Goal: Task Accomplishment & Management: Use online tool/utility

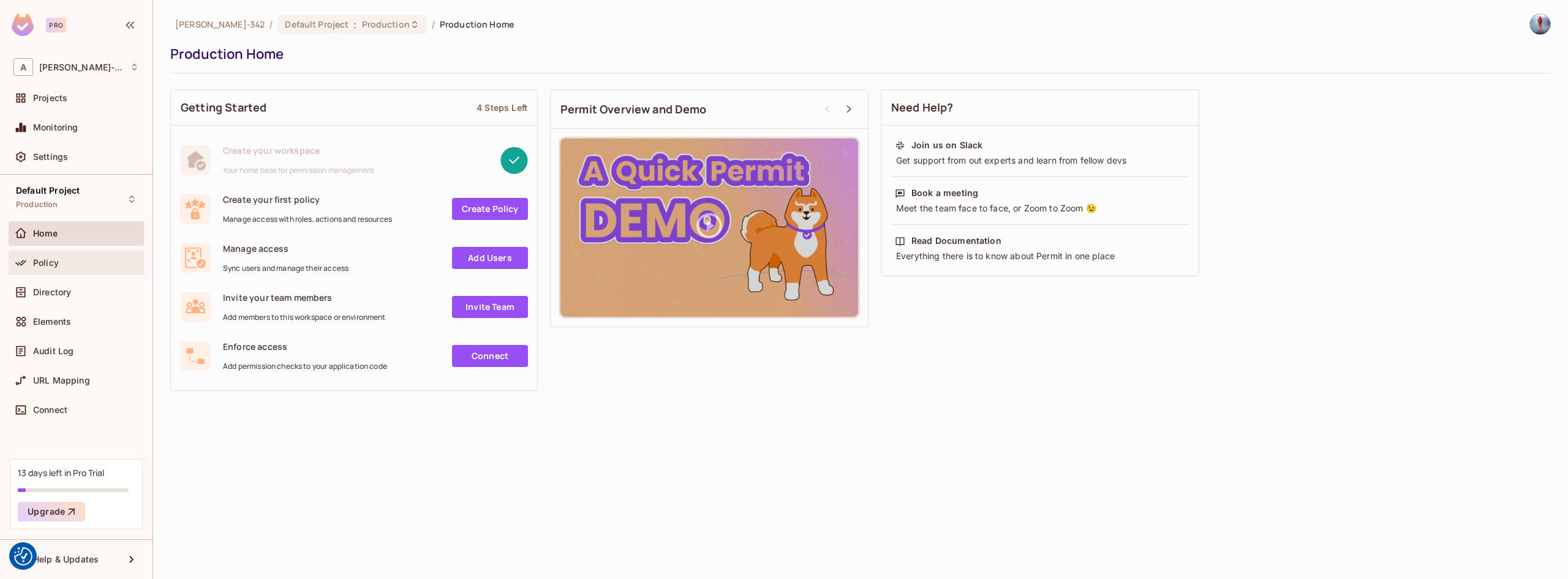
click at [42, 272] on div "Policy" at bounding box center [76, 263] width 136 height 25
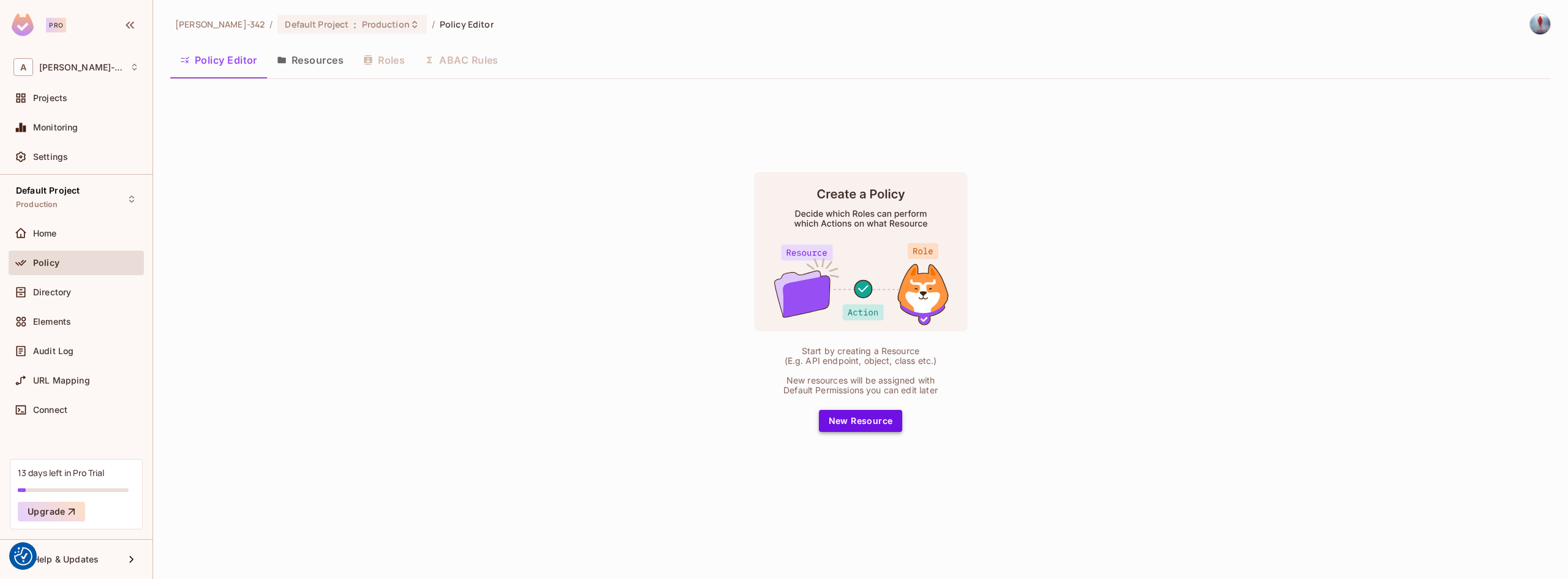
click at [859, 427] on button "New Resource" at bounding box center [861, 420] width 84 height 22
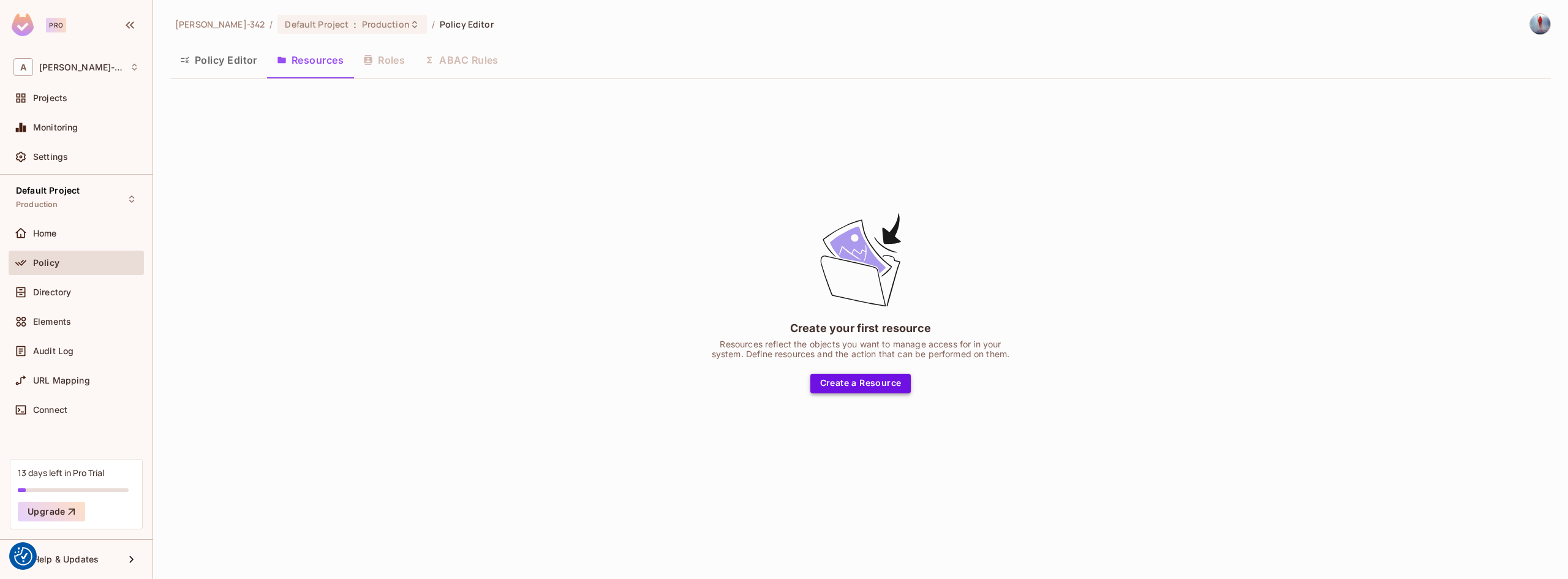
click at [871, 387] on button "Create a Resource" at bounding box center [860, 384] width 101 height 19
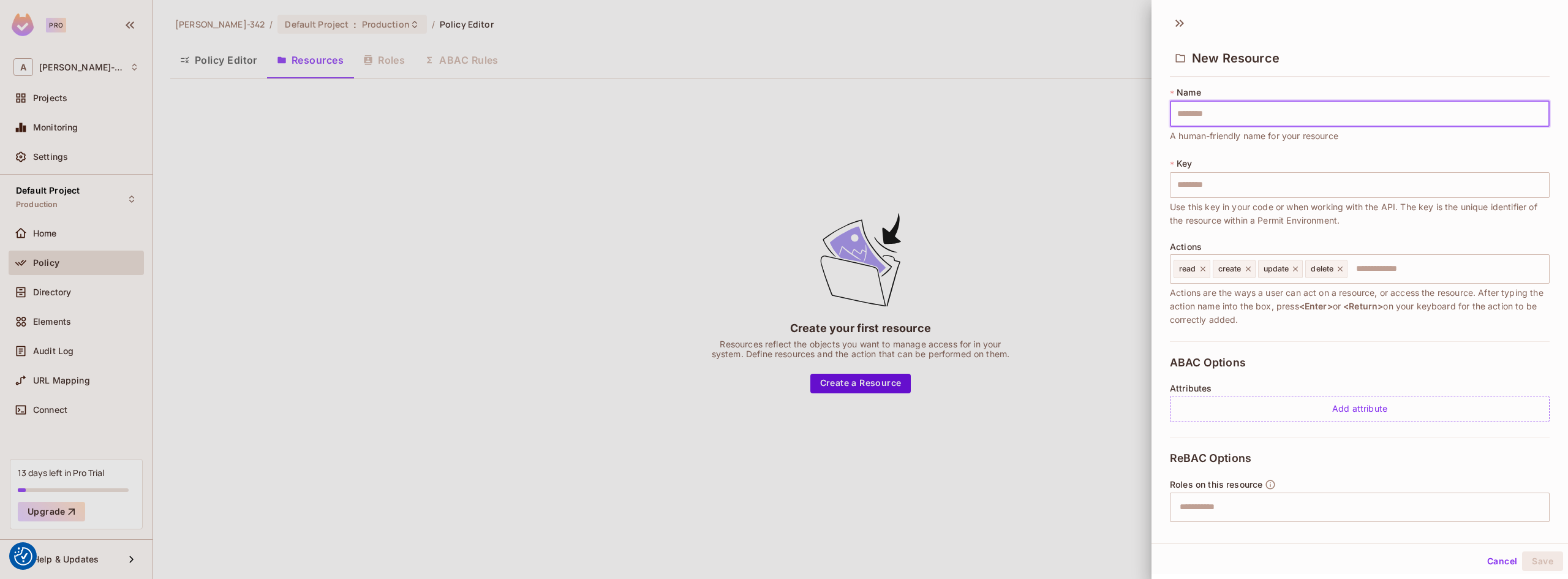
click at [1232, 109] on input "text" at bounding box center [1360, 113] width 380 height 25
click at [1289, 166] on div "* Key ​ Use this key in your code or when working with the API. The key is the …" at bounding box center [1360, 193] width 380 height 70
click at [1381, 272] on input "text" at bounding box center [1446, 269] width 195 height 25
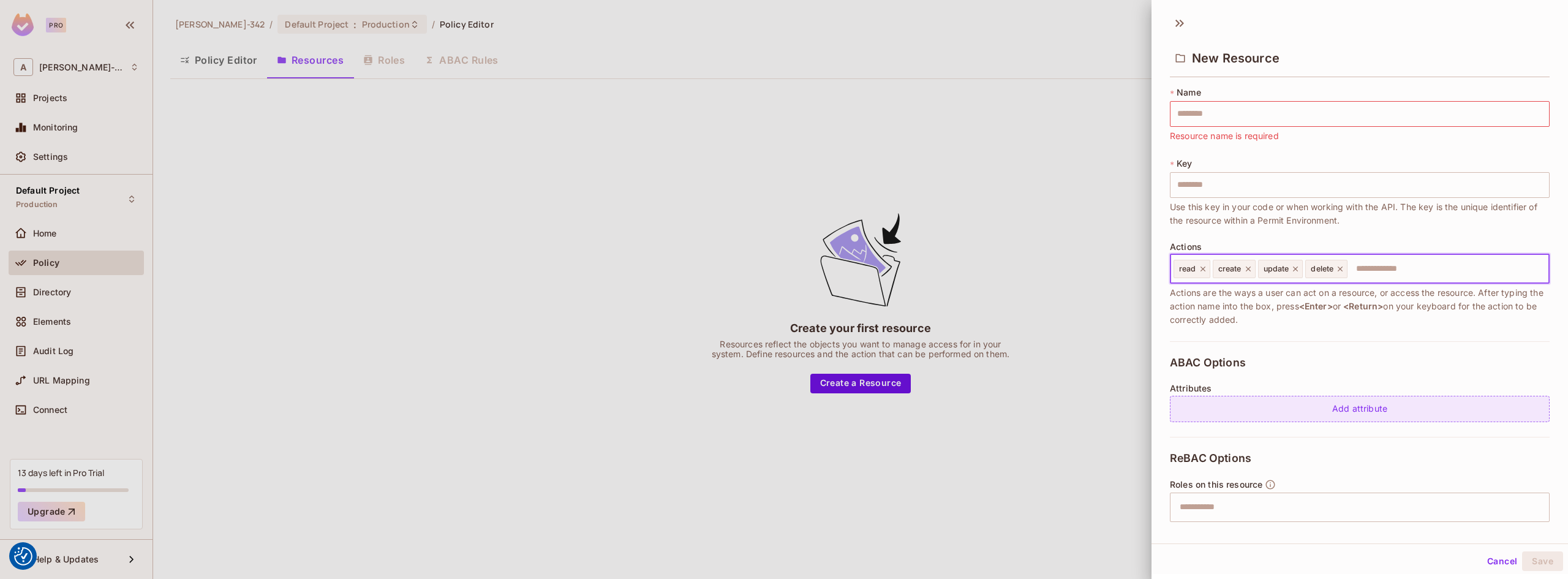
click at [1319, 406] on div "Add attribute" at bounding box center [1360, 409] width 380 height 26
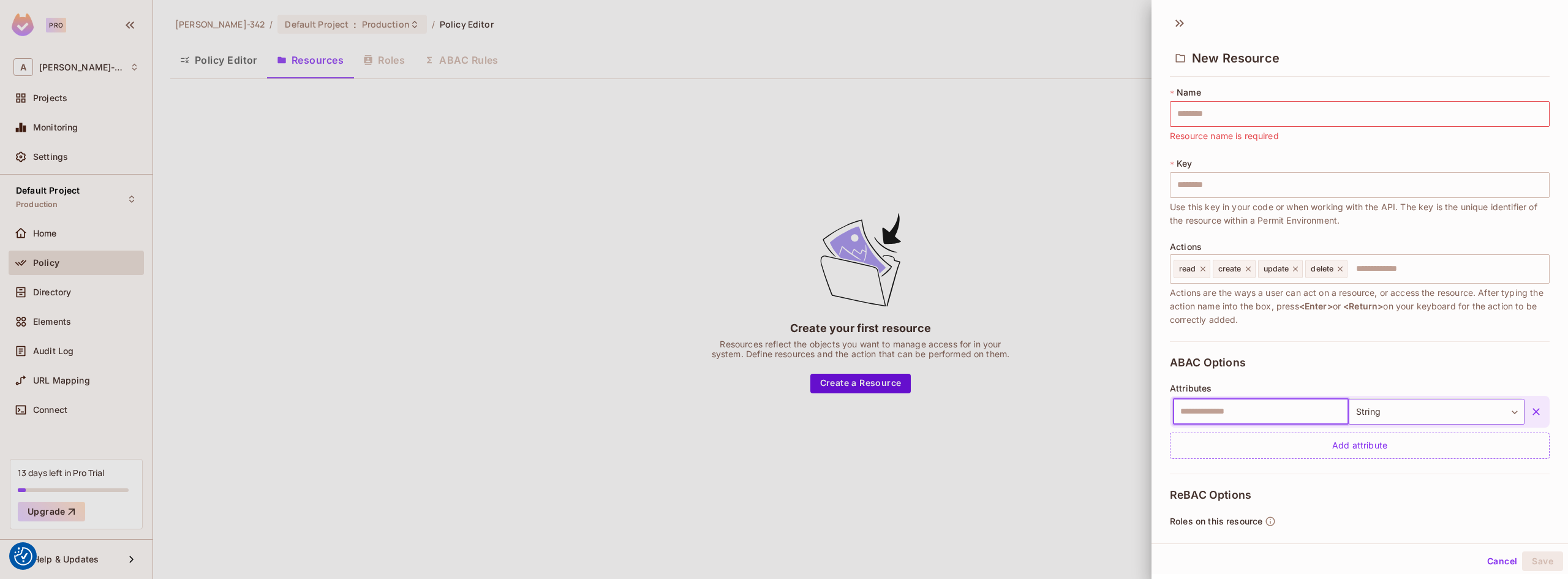
click at [1404, 408] on body "We use cookies to enhance your browsing experience, serve personalized ads or c…" at bounding box center [784, 289] width 1568 height 579
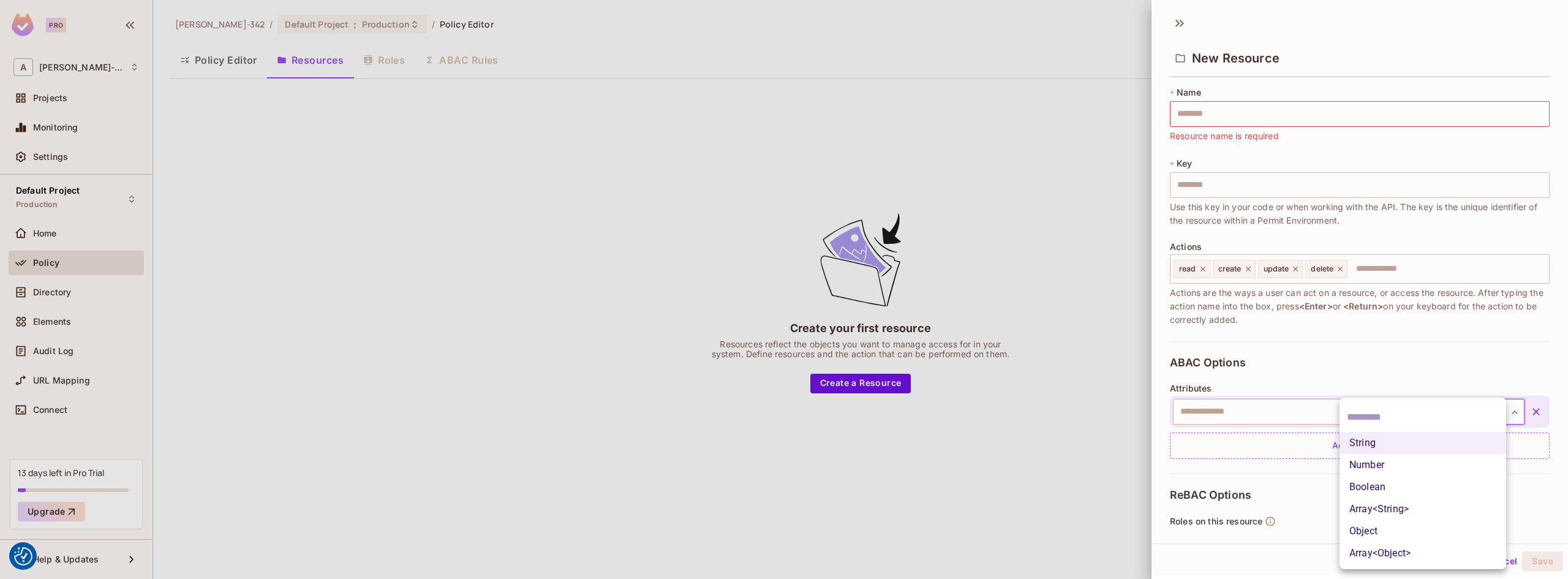
click at [1307, 353] on div at bounding box center [784, 289] width 1568 height 579
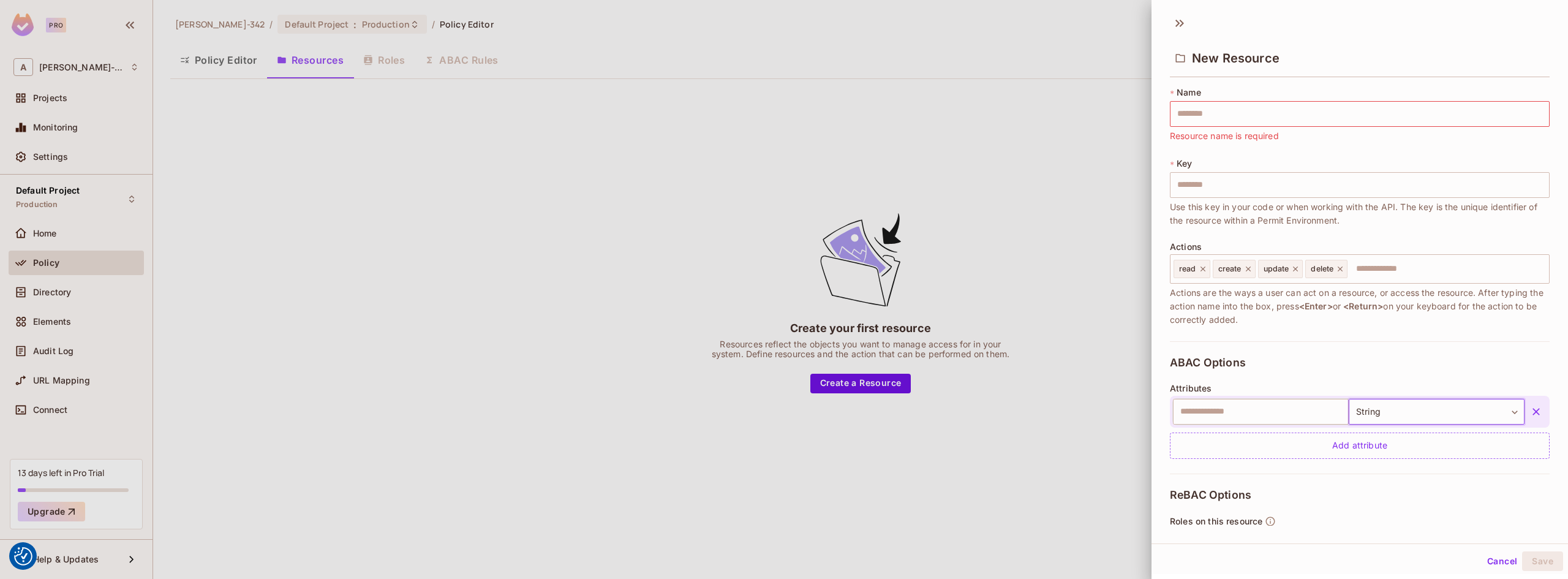
scroll to position [179, 0]
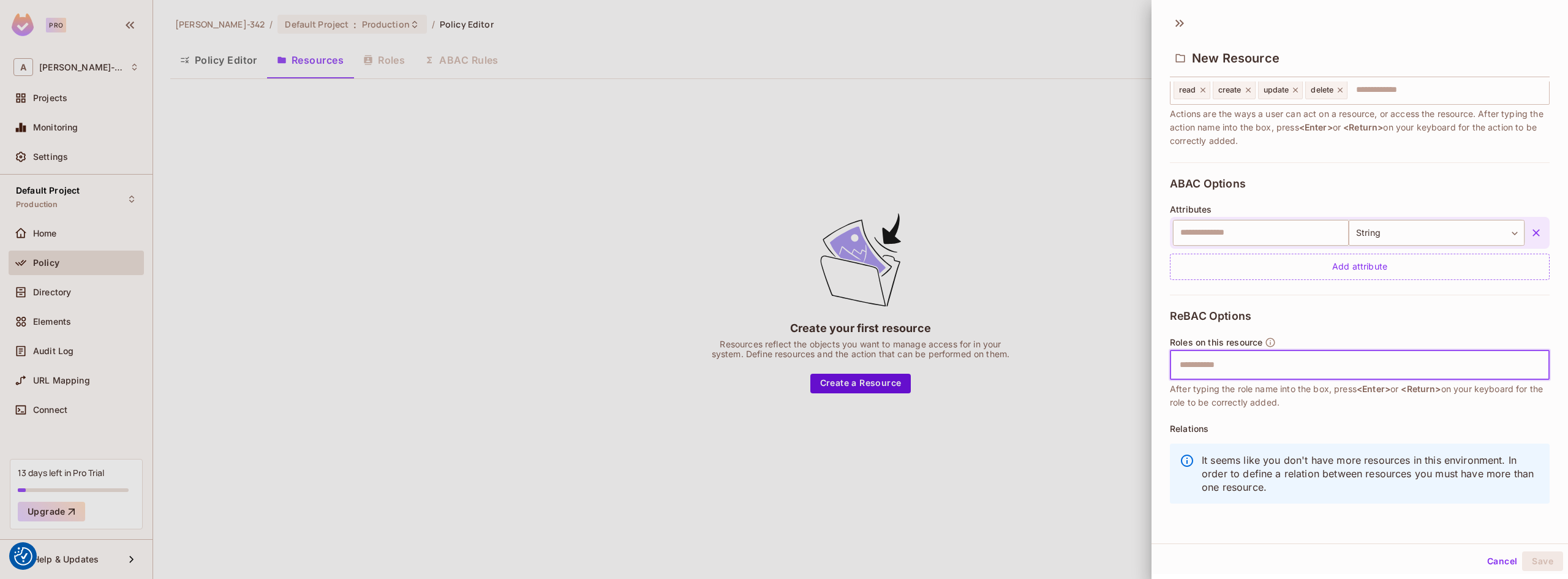
click at [1266, 371] on input "text" at bounding box center [1358, 365] width 371 height 25
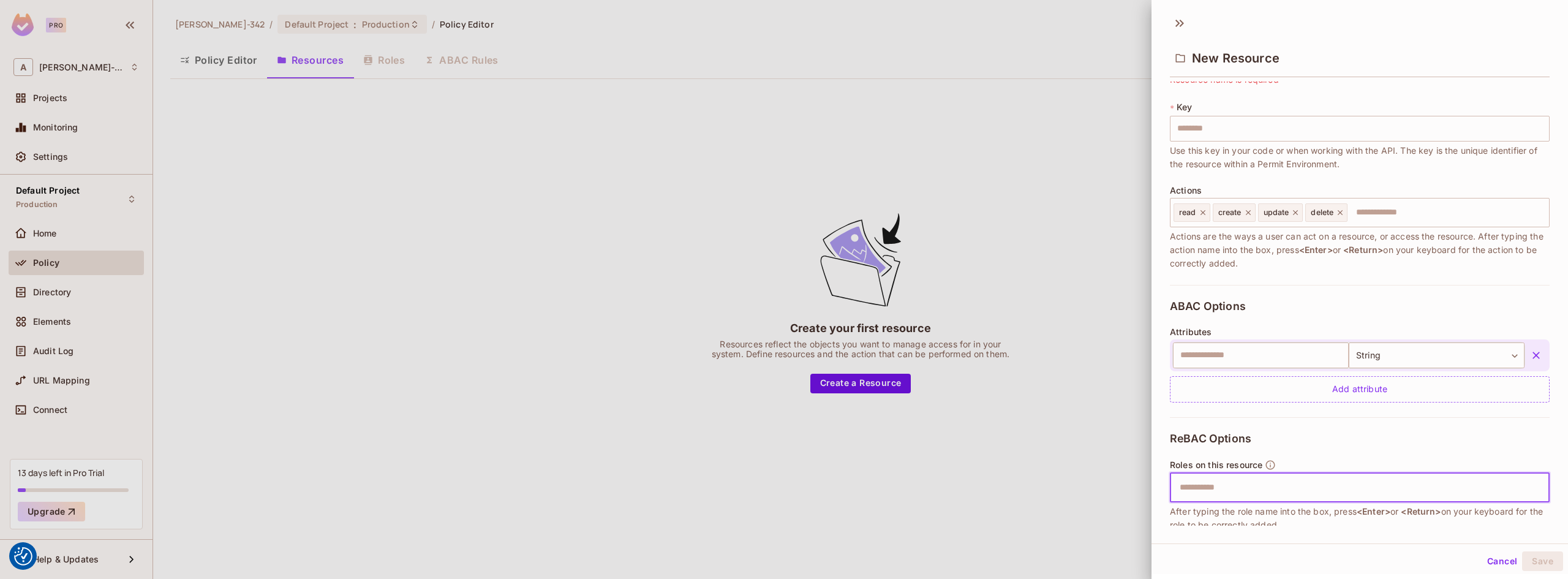
scroll to position [0, 0]
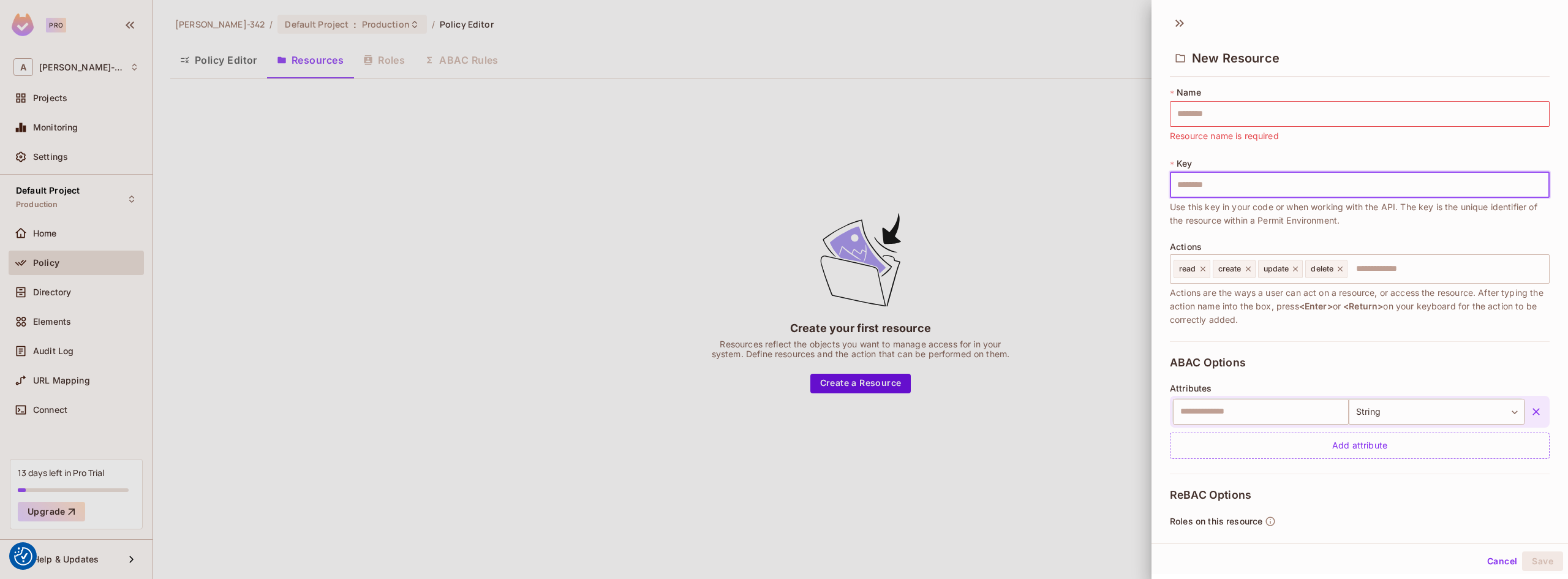
drag, startPoint x: 1261, startPoint y: 180, endPoint x: 1321, endPoint y: 359, distance: 188.8
click at [1321, 360] on div "* Name ​ Resource name is required * Key ​ Use this key in your code or when wo…" at bounding box center [1360, 396] width 380 height 618
click at [1321, 356] on div "ABAC Options Attributes ​ String ****** ​ Add attribute" at bounding box center [1360, 407] width 380 height 132
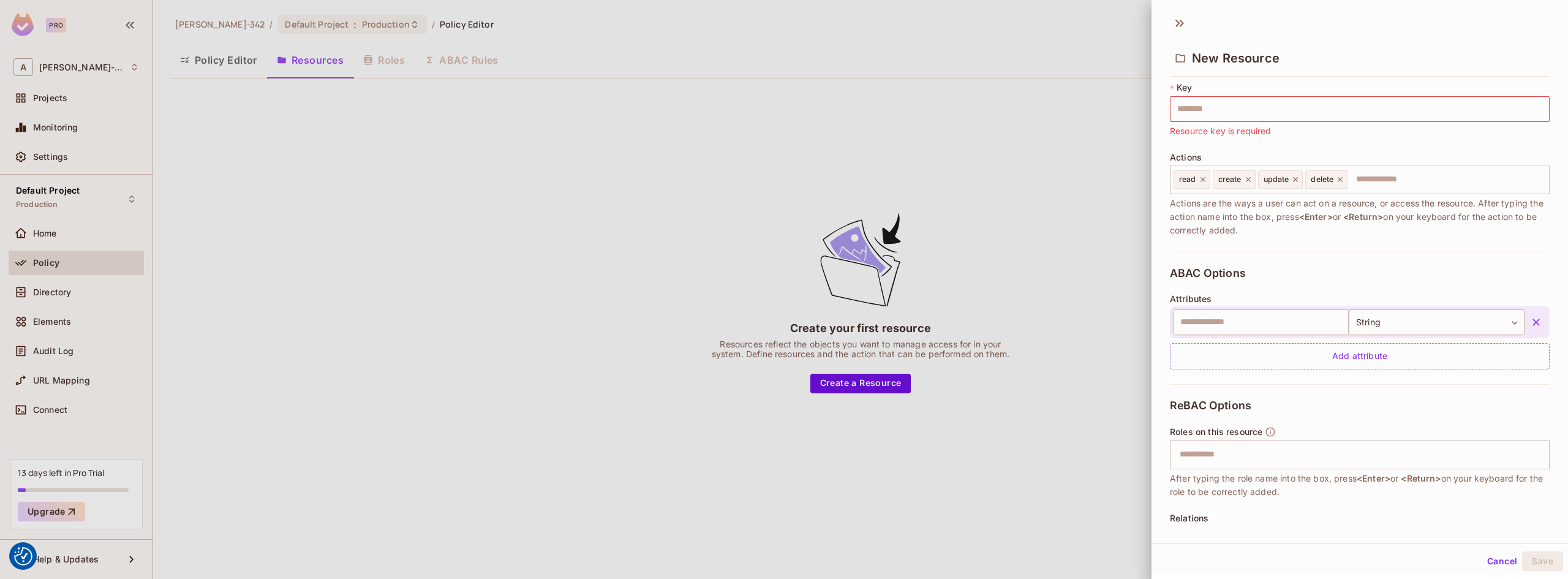
scroll to position [166, 0]
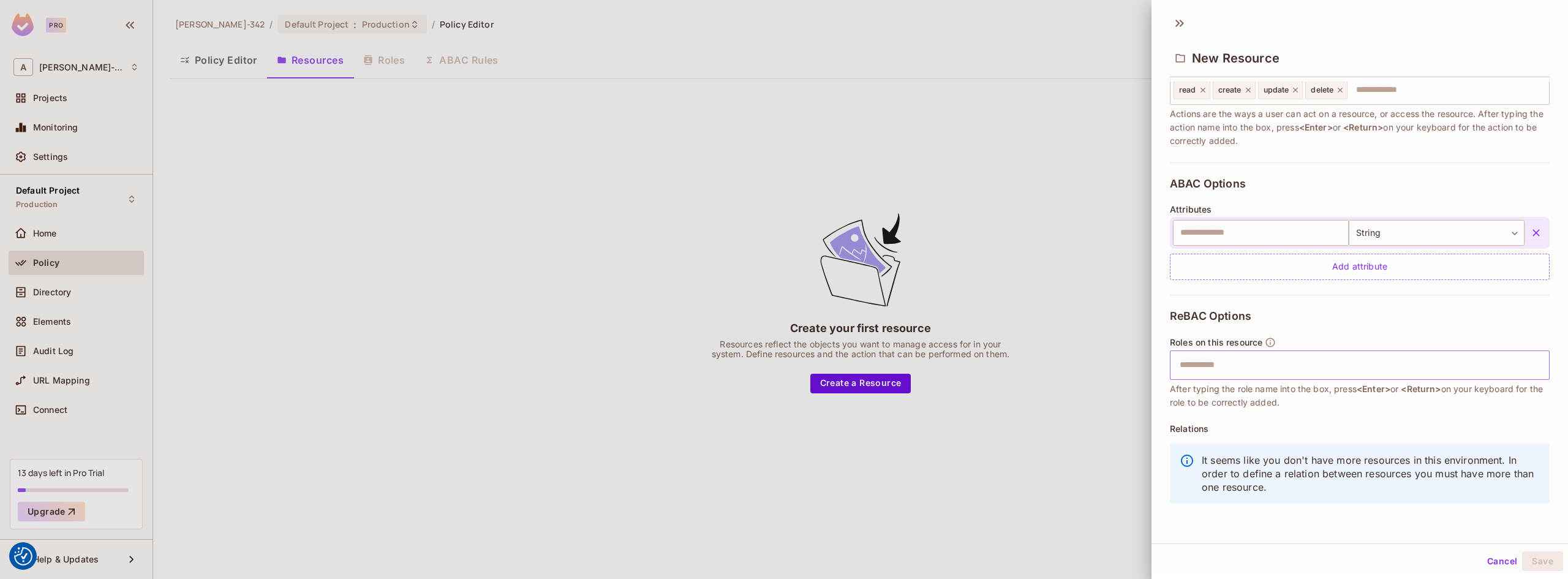
click at [1258, 364] on input "text" at bounding box center [1358, 365] width 371 height 25
click at [1286, 431] on div "Relations It seems like you don't have more resources in this environment. In o…" at bounding box center [1360, 467] width 380 height 87
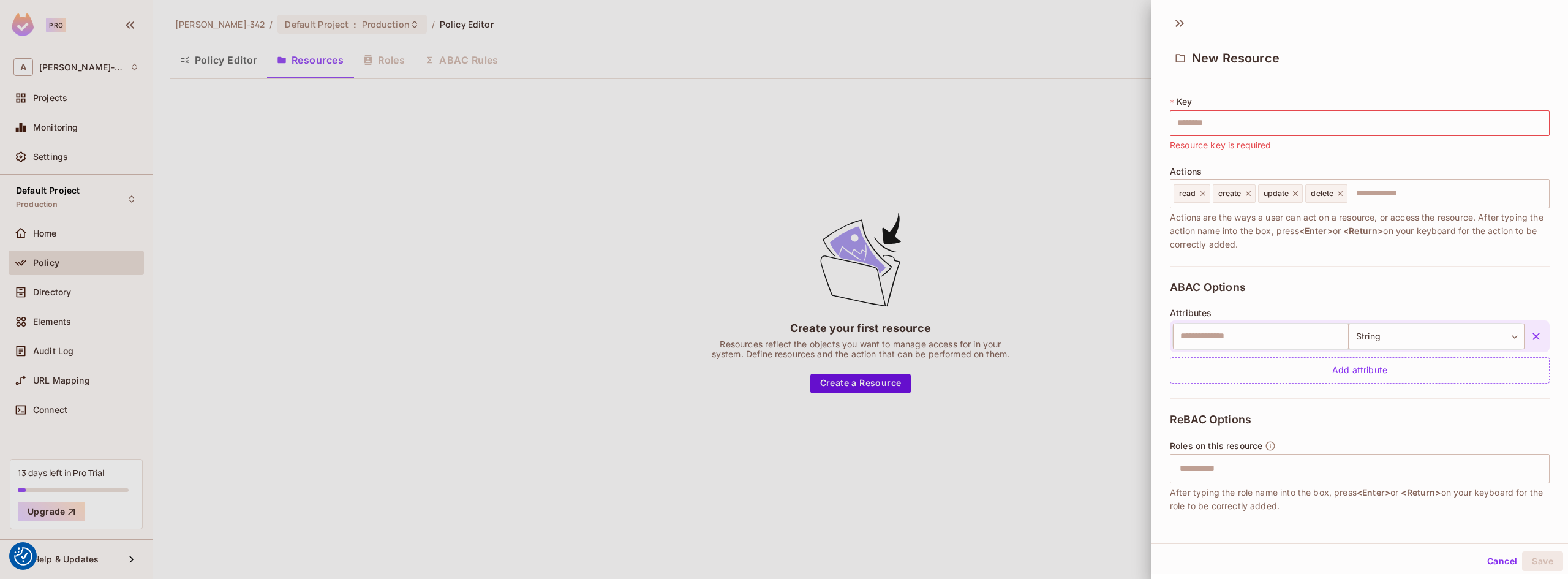
scroll to position [0, 0]
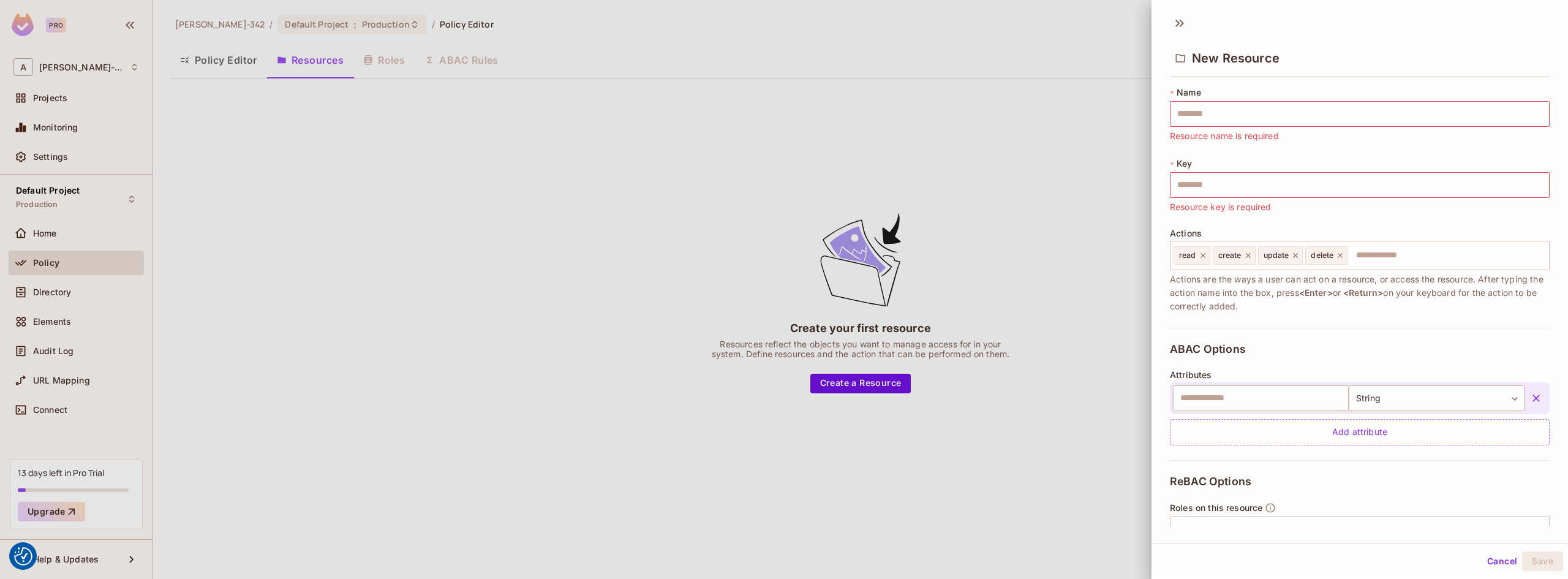
click at [738, 218] on div at bounding box center [784, 289] width 1568 height 579
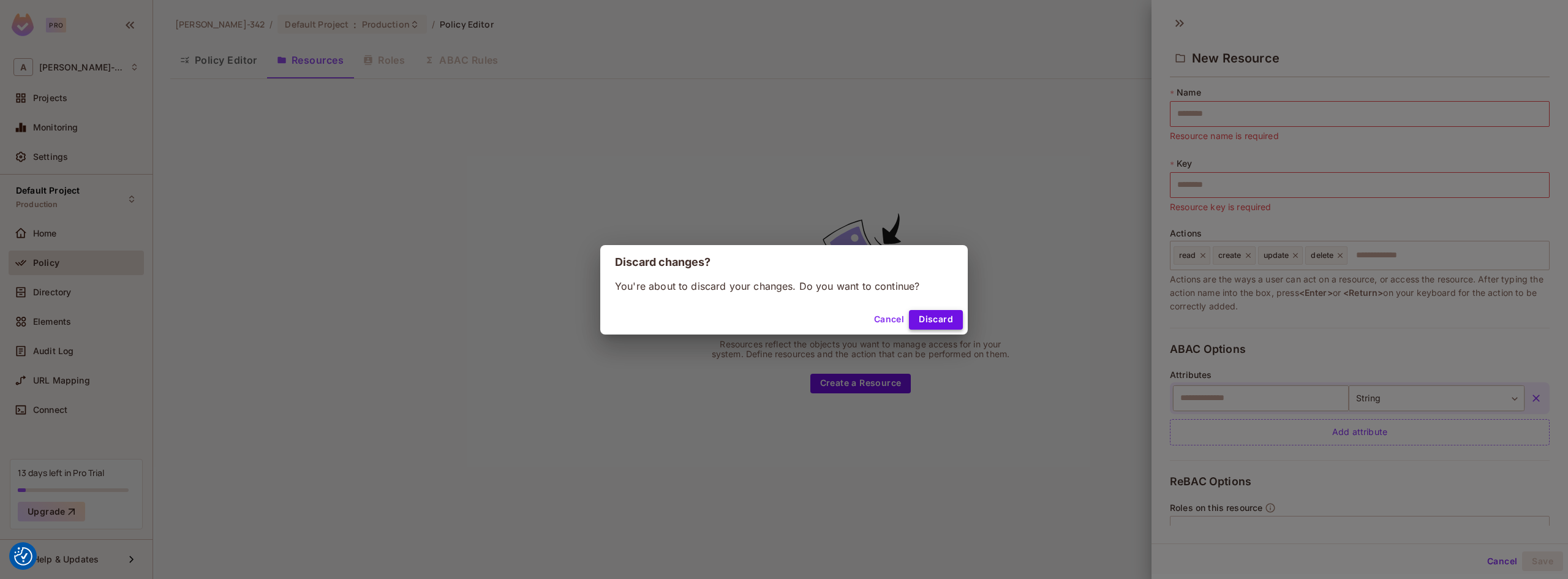
click at [922, 322] on button "Discard" at bounding box center [936, 320] width 54 height 19
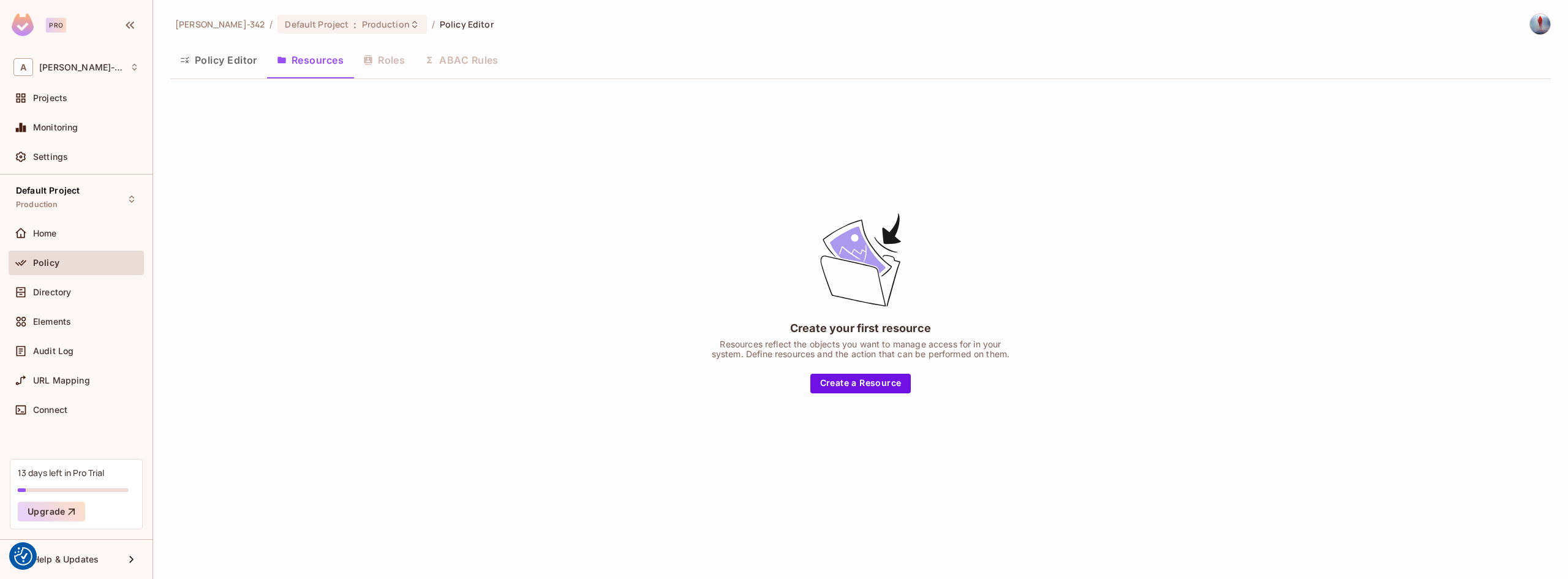
click at [89, 305] on div "Directory" at bounding box center [76, 295] width 136 height 30
click at [78, 300] on div "Directory" at bounding box center [76, 293] width 136 height 25
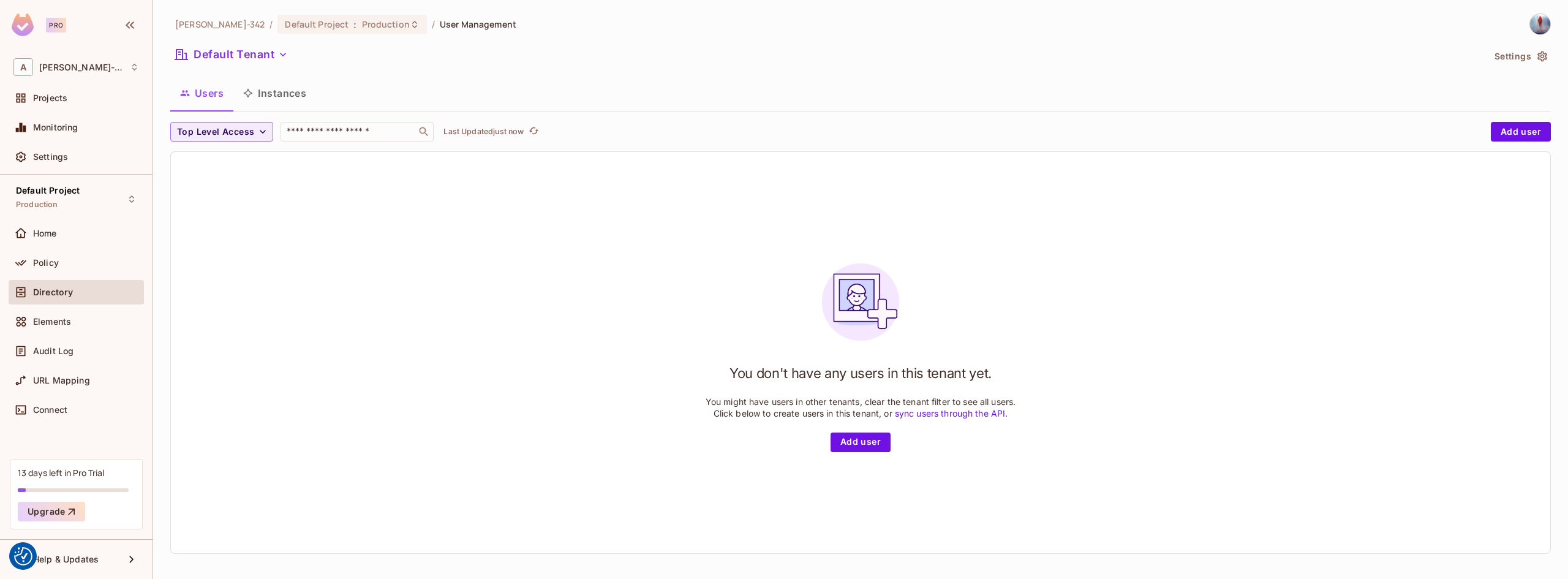
click at [268, 95] on button "Instances" at bounding box center [274, 93] width 82 height 31
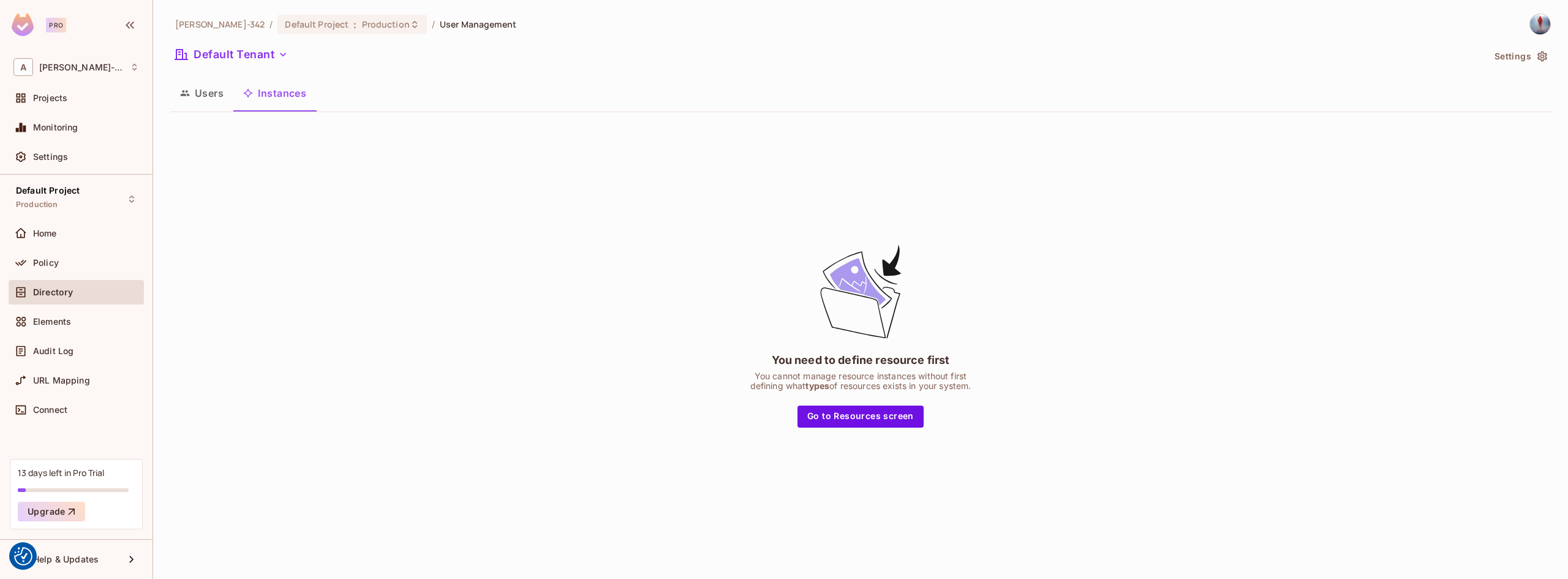
click at [205, 95] on button "Users" at bounding box center [201, 93] width 63 height 31
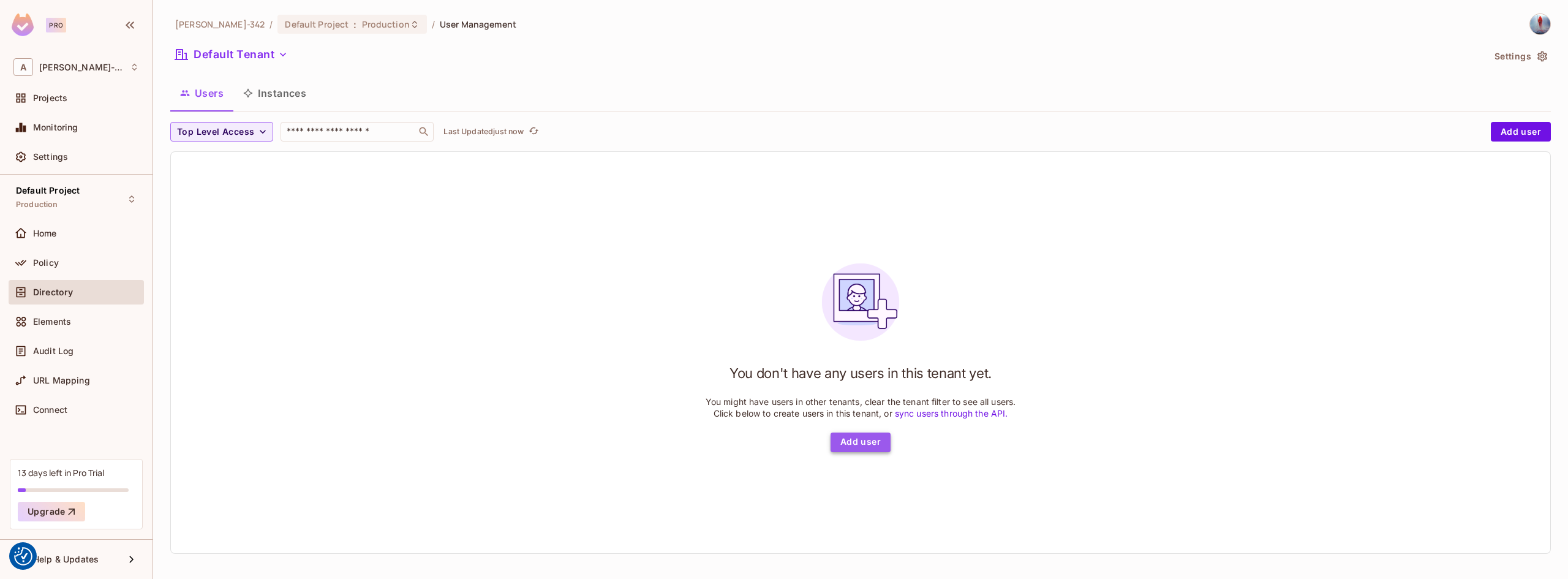
click at [871, 445] on button "Add user" at bounding box center [860, 442] width 60 height 19
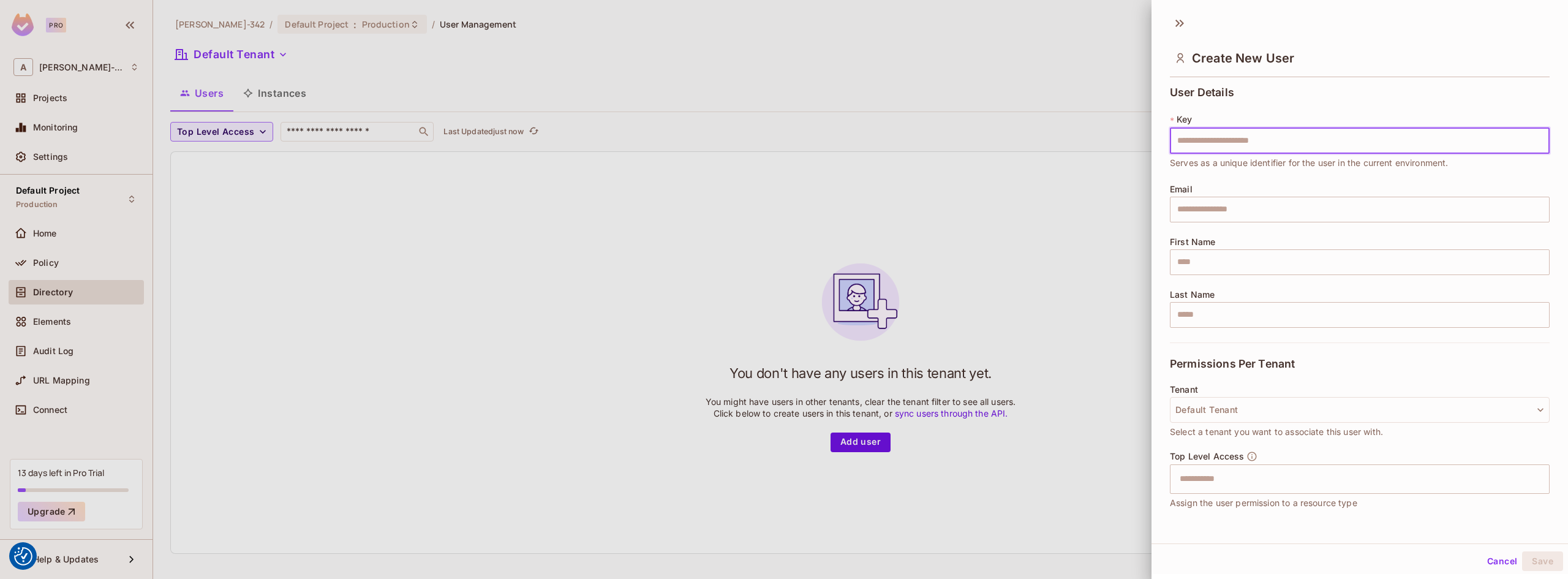
click at [1083, 270] on div at bounding box center [784, 289] width 1568 height 579
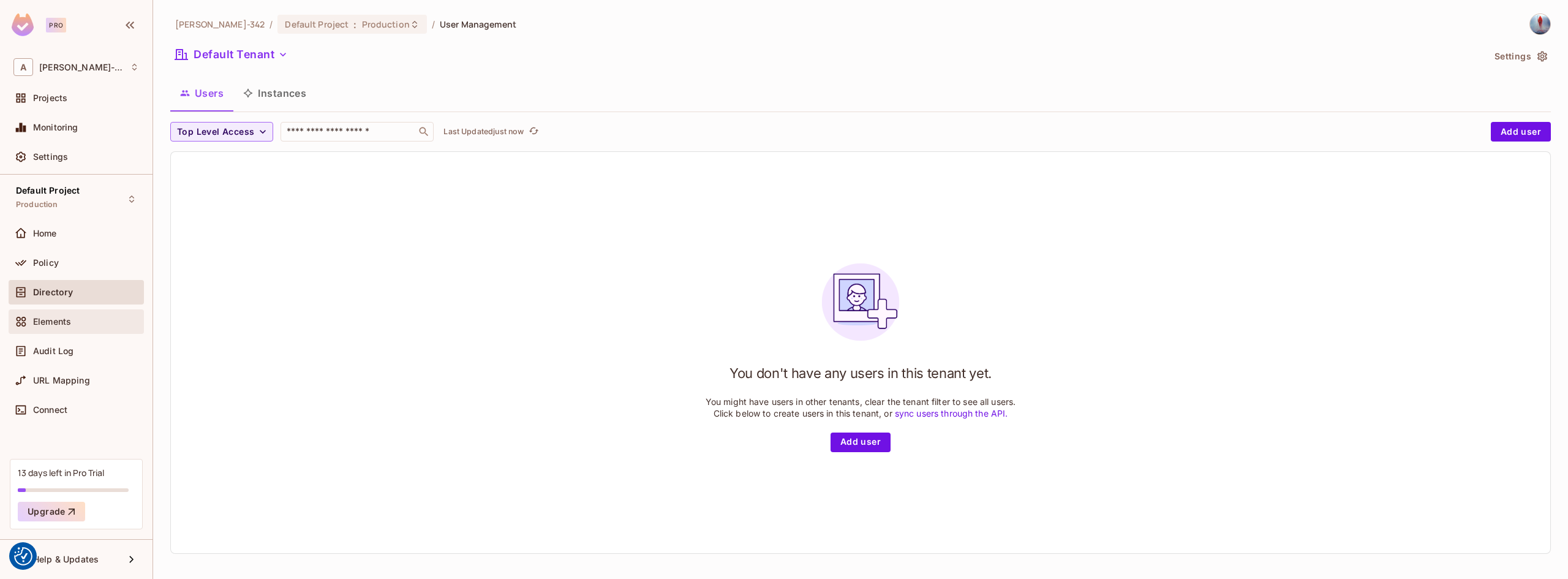
click at [95, 329] on div "Elements" at bounding box center [76, 321] width 136 height 25
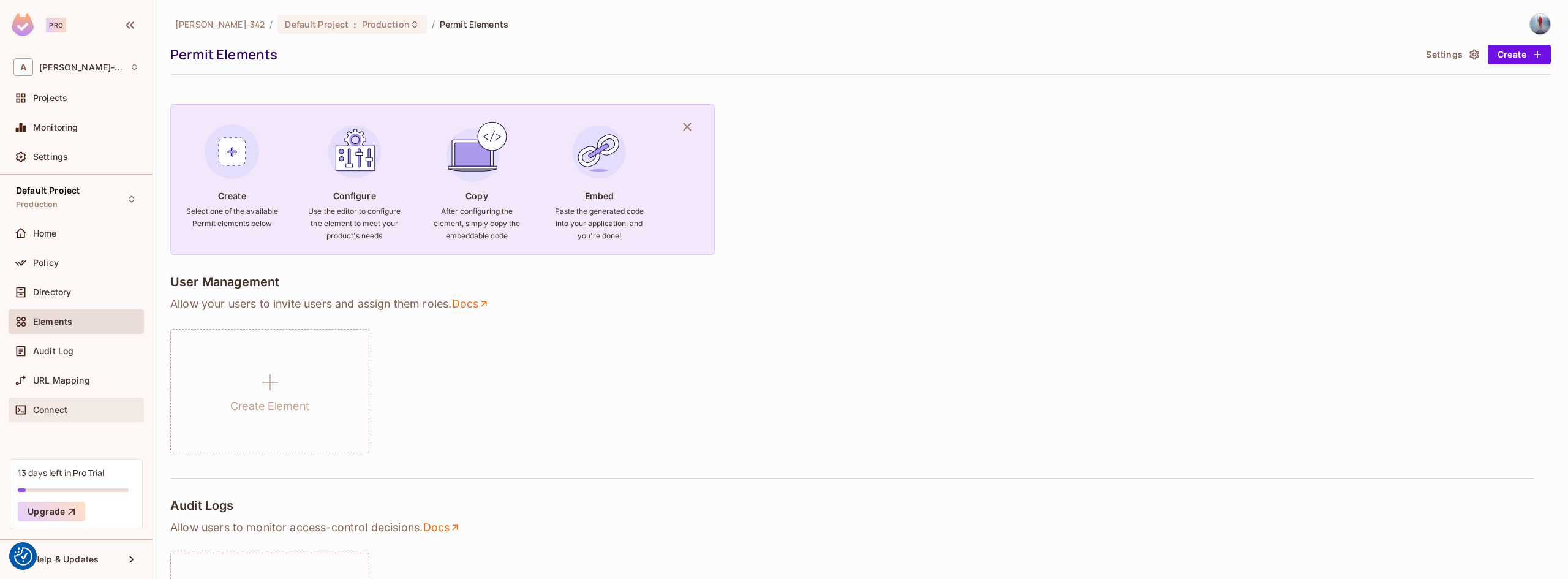
click at [78, 414] on div "Connect" at bounding box center [75, 409] width 125 height 15
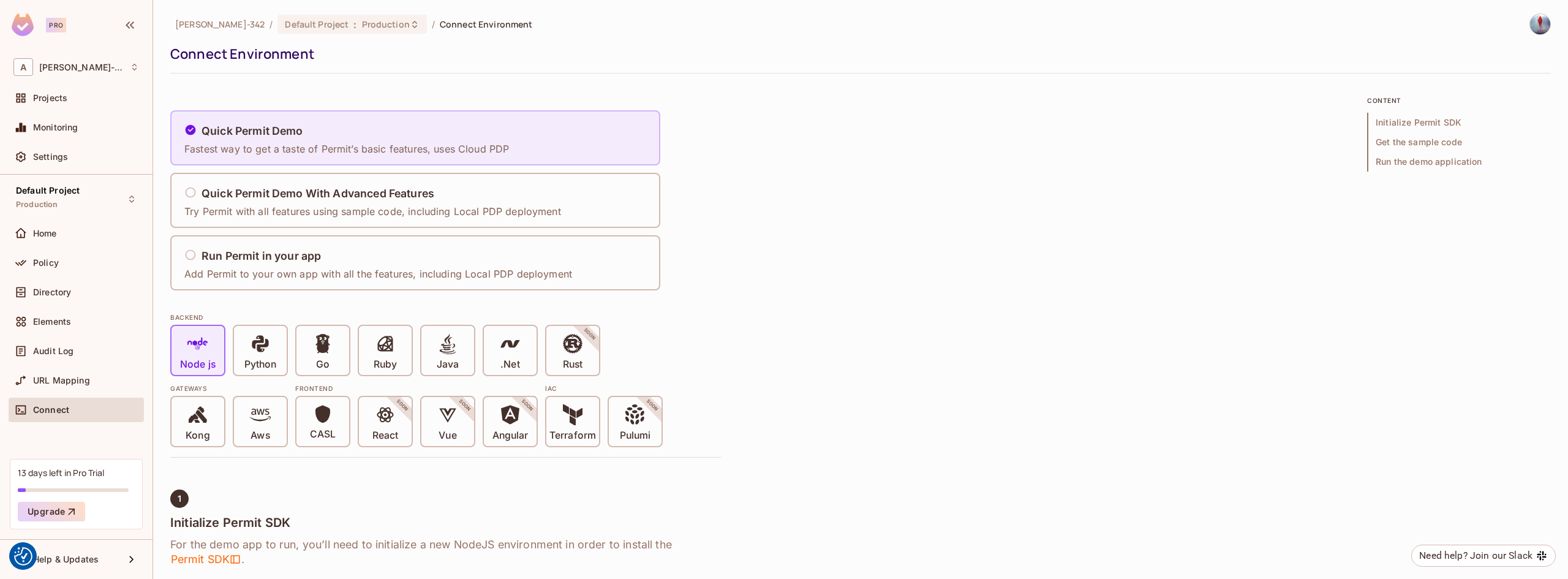
click at [264, 128] on h5 "Quick Permit Demo" at bounding box center [252, 131] width 102 height 12
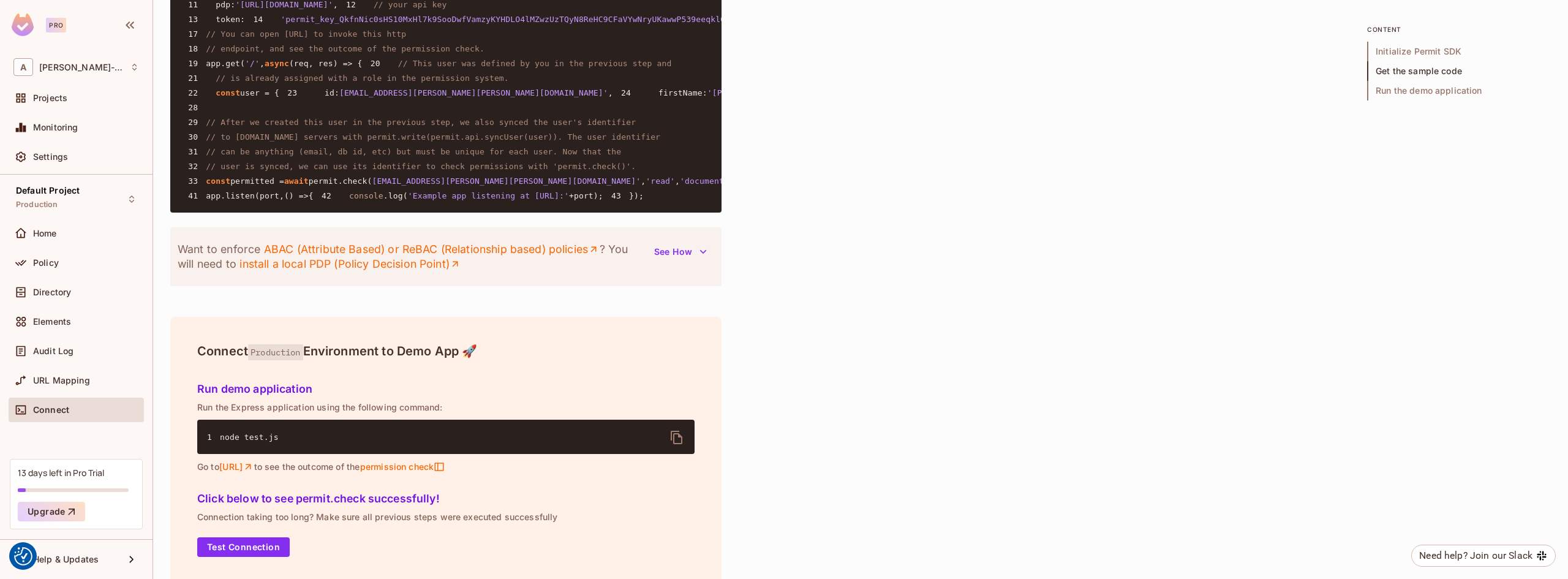
scroll to position [1164, 0]
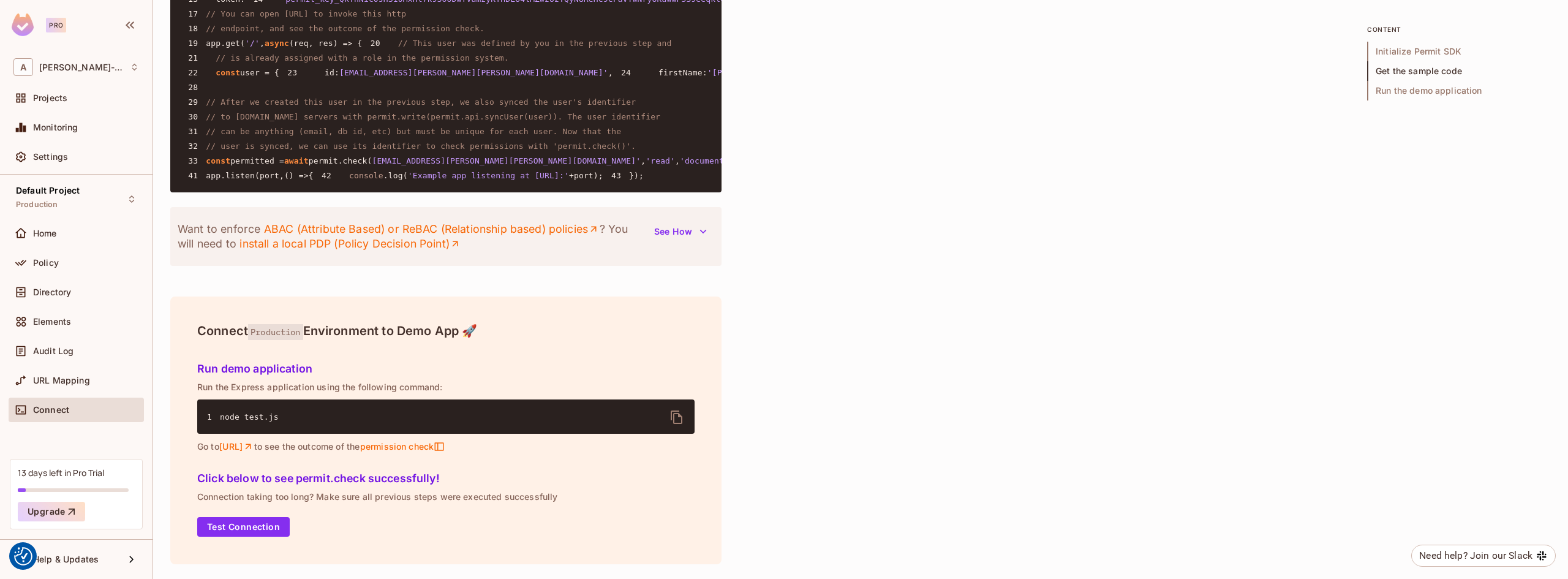
drag, startPoint x: 203, startPoint y: 304, endPoint x: 288, endPoint y: 372, distance: 108.9
click at [288, 193] on pre "1 const { Permit } = require ( 'permitio' ); 2 3 const express = require ( 'exp…" at bounding box center [445, 42] width 551 height 299
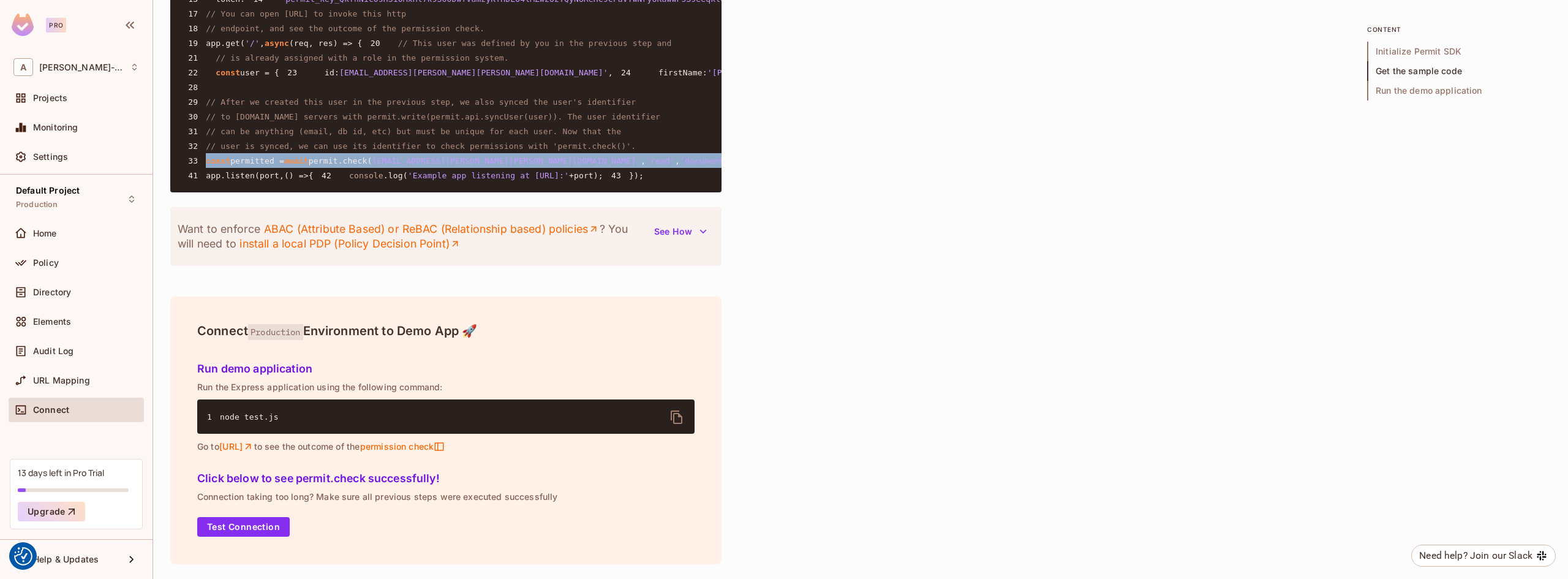
drag, startPoint x: 272, startPoint y: 390, endPoint x: 201, endPoint y: 306, distance: 110.0
click at [201, 193] on pre "1 const { Permit } = require ( 'permitio' ); 2 3 const express = require ( 'exp…" at bounding box center [445, 42] width 551 height 299
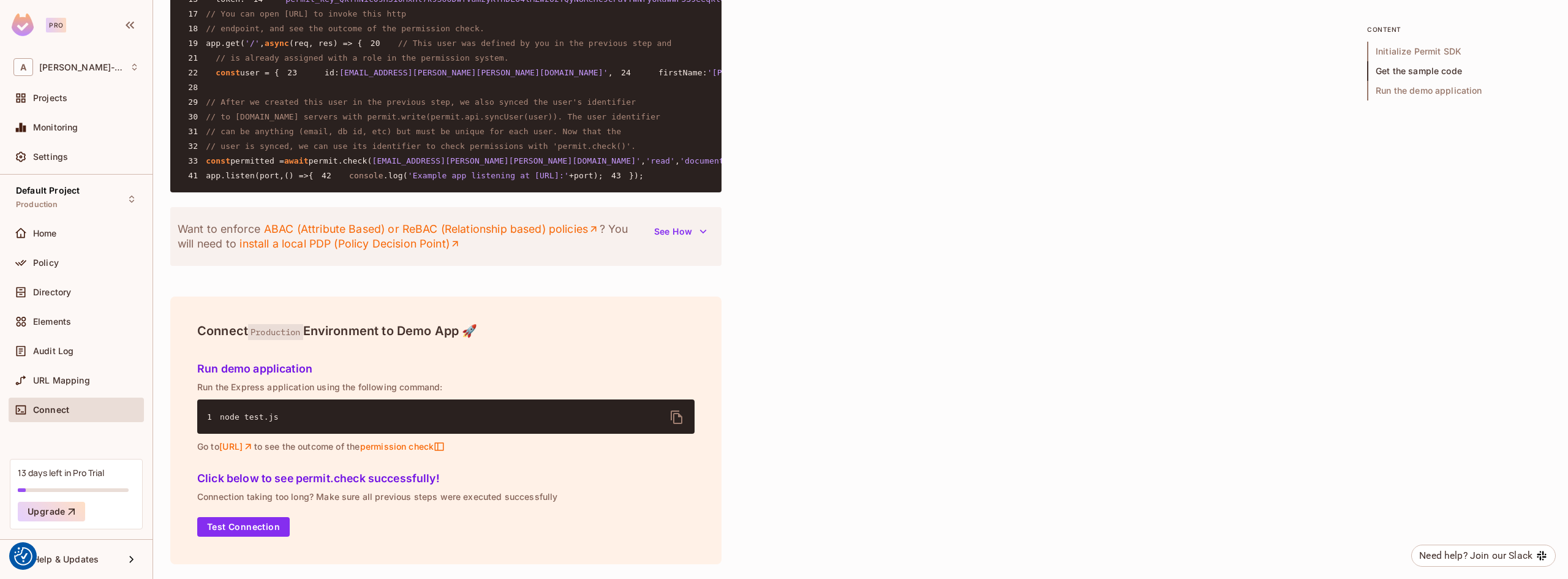
click at [305, 193] on pre "1 const { Permit } = require ( 'permitio' ); 2 3 const express = require ( 'exp…" at bounding box center [445, 42] width 551 height 299
drag, startPoint x: 202, startPoint y: 301, endPoint x: 329, endPoint y: 314, distance: 127.7
click at [329, 193] on pre "1 const { Permit } = require ( 'permitio' ); 2 3 const express = require ( 'exp…" at bounding box center [445, 42] width 551 height 299
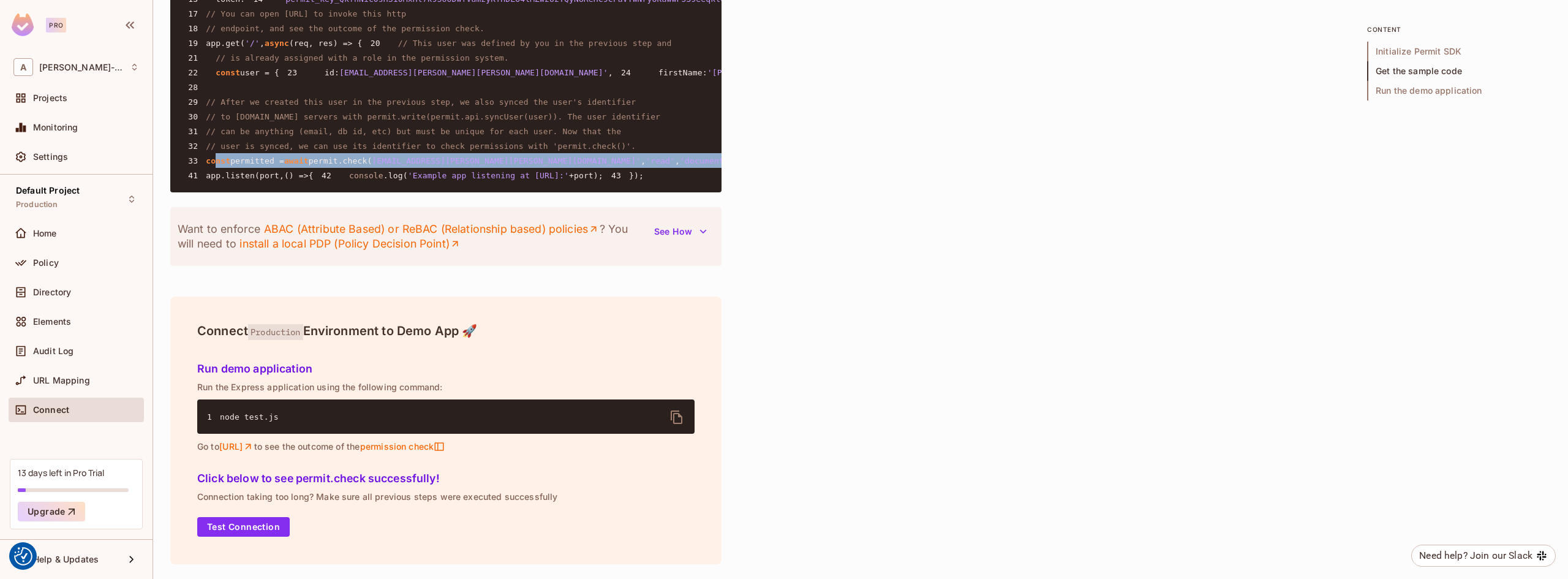
drag, startPoint x: 274, startPoint y: 385, endPoint x: 215, endPoint y: 305, distance: 99.4
click at [215, 193] on pre "1 const { Permit } = require ( 'permitio' ); 2 3 const express = require ( 'exp…" at bounding box center [445, 42] width 551 height 299
click at [402, 193] on pre "1 const { Permit } = require ( 'permitio' ); 2 3 const express = require ( 'exp…" at bounding box center [445, 42] width 551 height 299
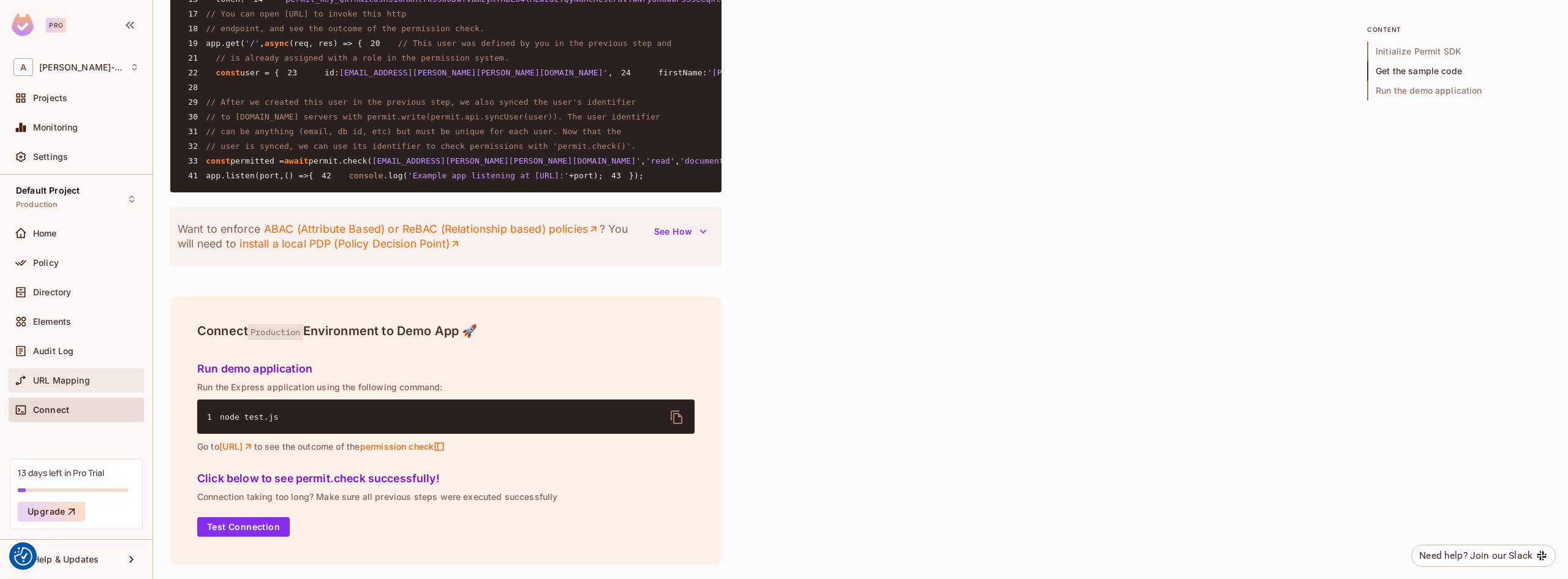
click at [96, 382] on div "URL Mapping" at bounding box center [86, 380] width 106 height 10
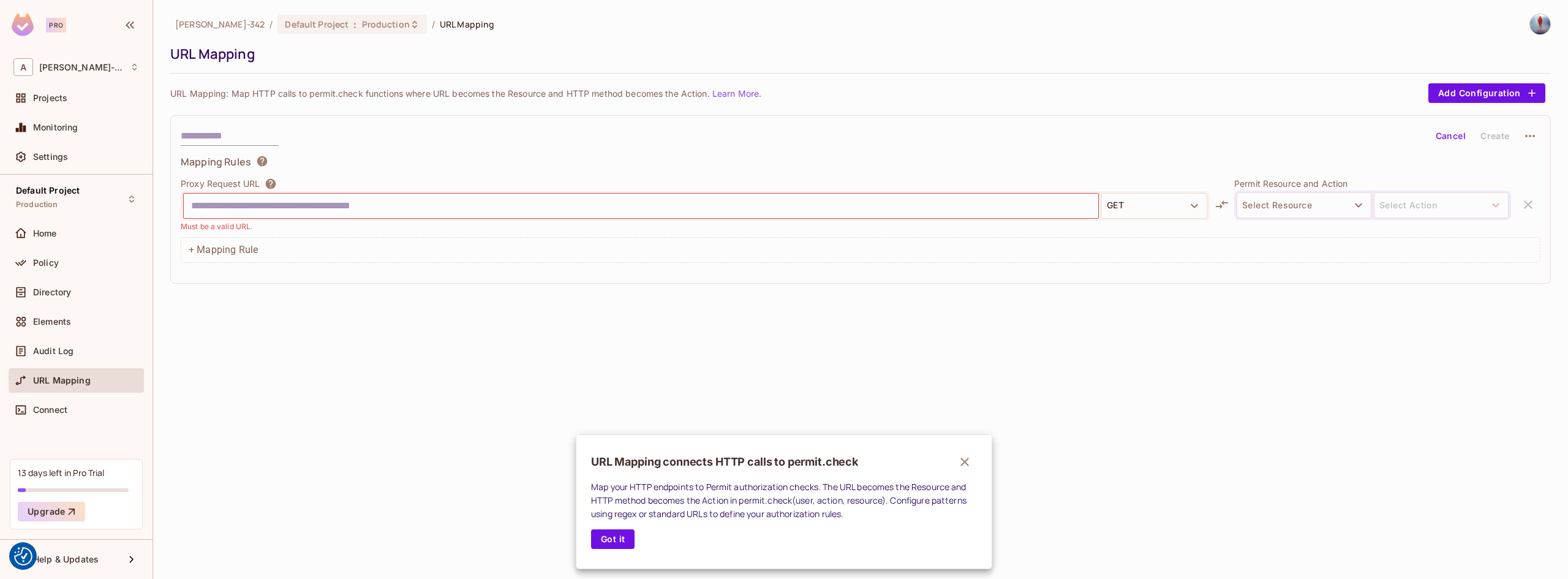
click at [92, 353] on div at bounding box center [784, 289] width 1568 height 579
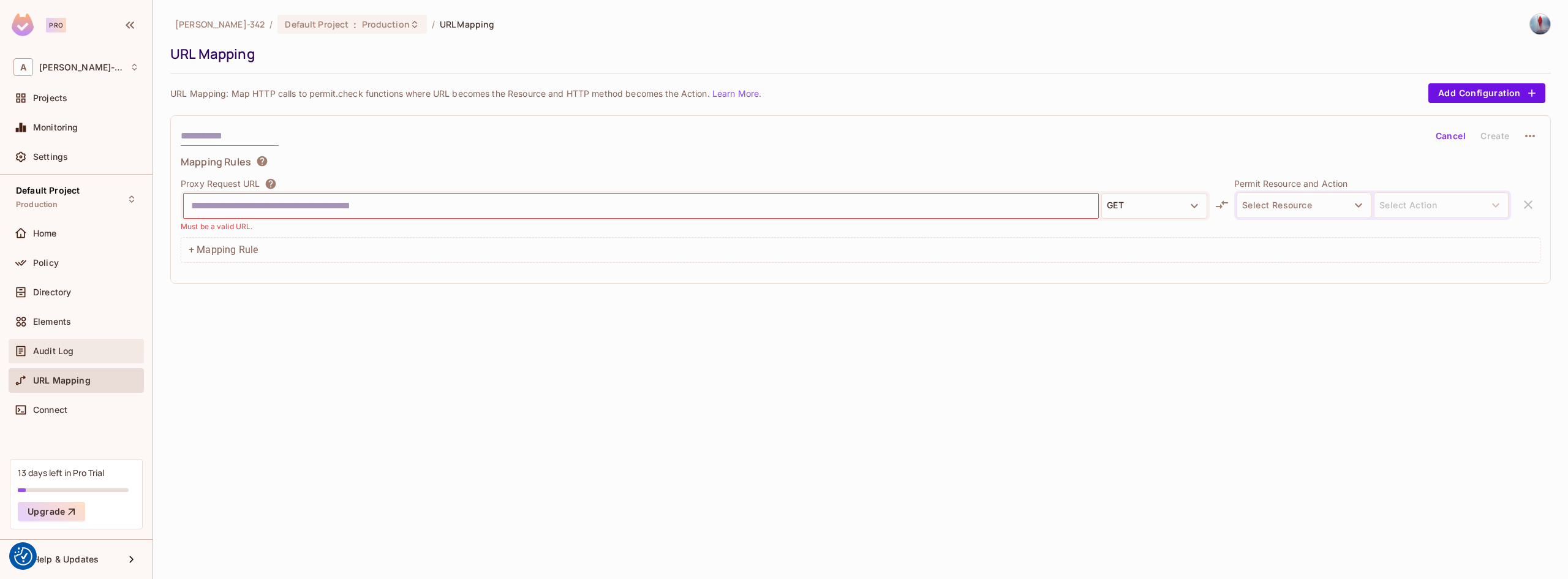
click at [62, 350] on span "Audit Log" at bounding box center [53, 350] width 40 height 10
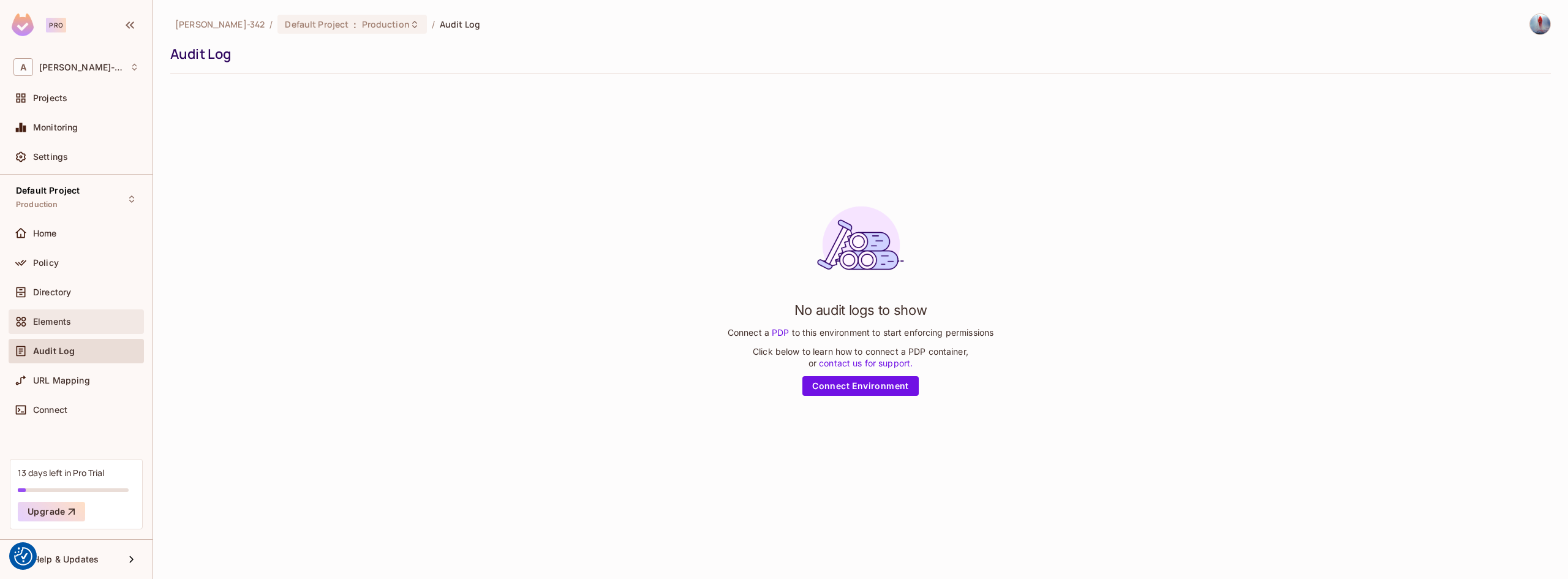
click at [75, 319] on div "Elements" at bounding box center [86, 321] width 106 height 10
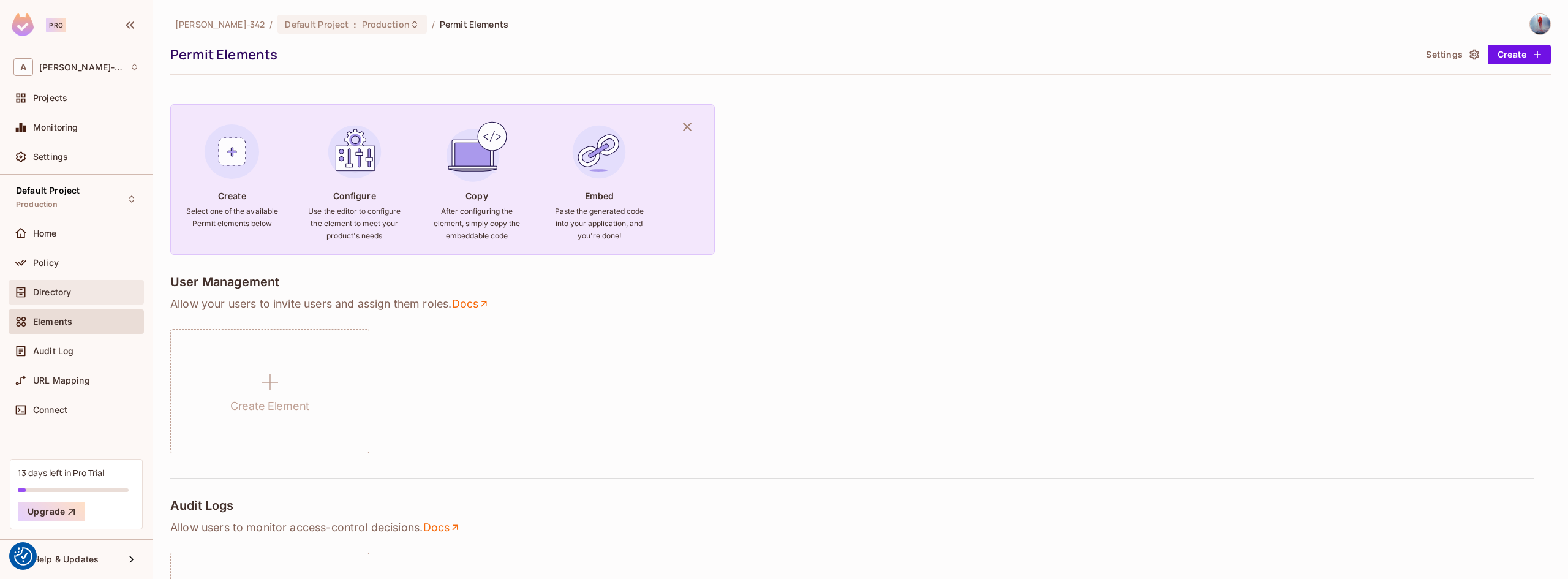
click at [87, 295] on div "Directory" at bounding box center [86, 292] width 106 height 10
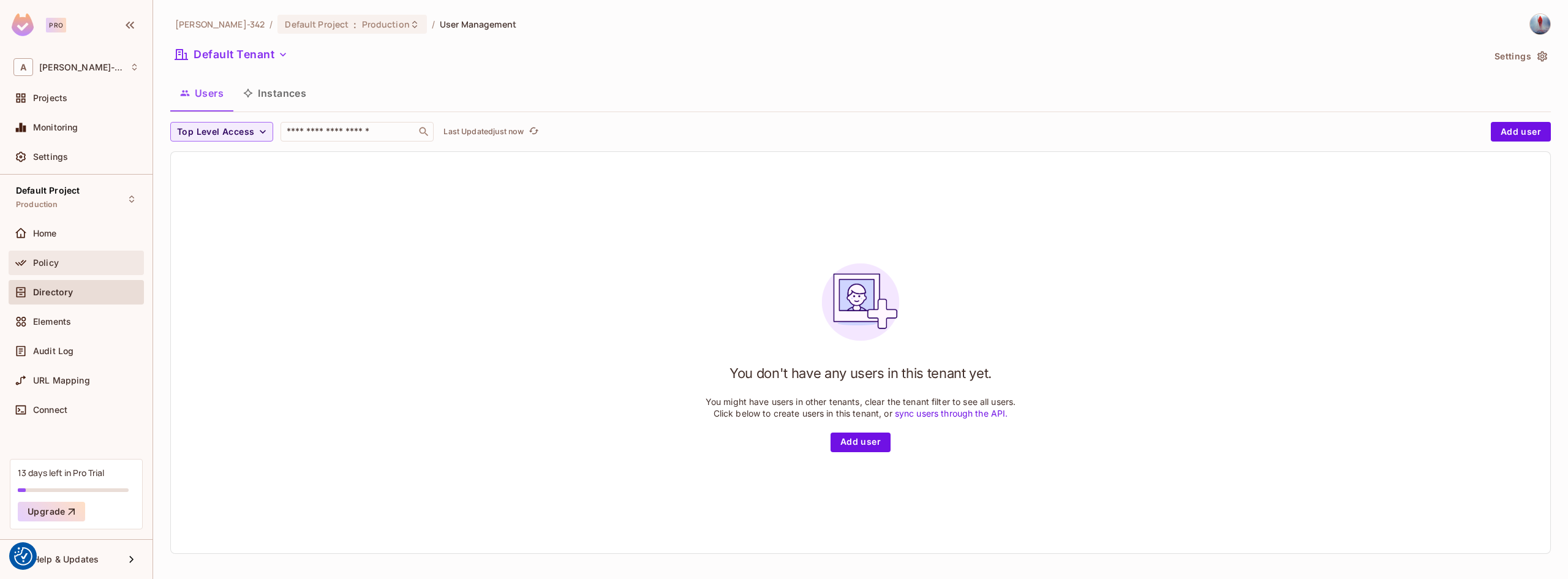
click at [93, 262] on div "Policy" at bounding box center [86, 262] width 106 height 10
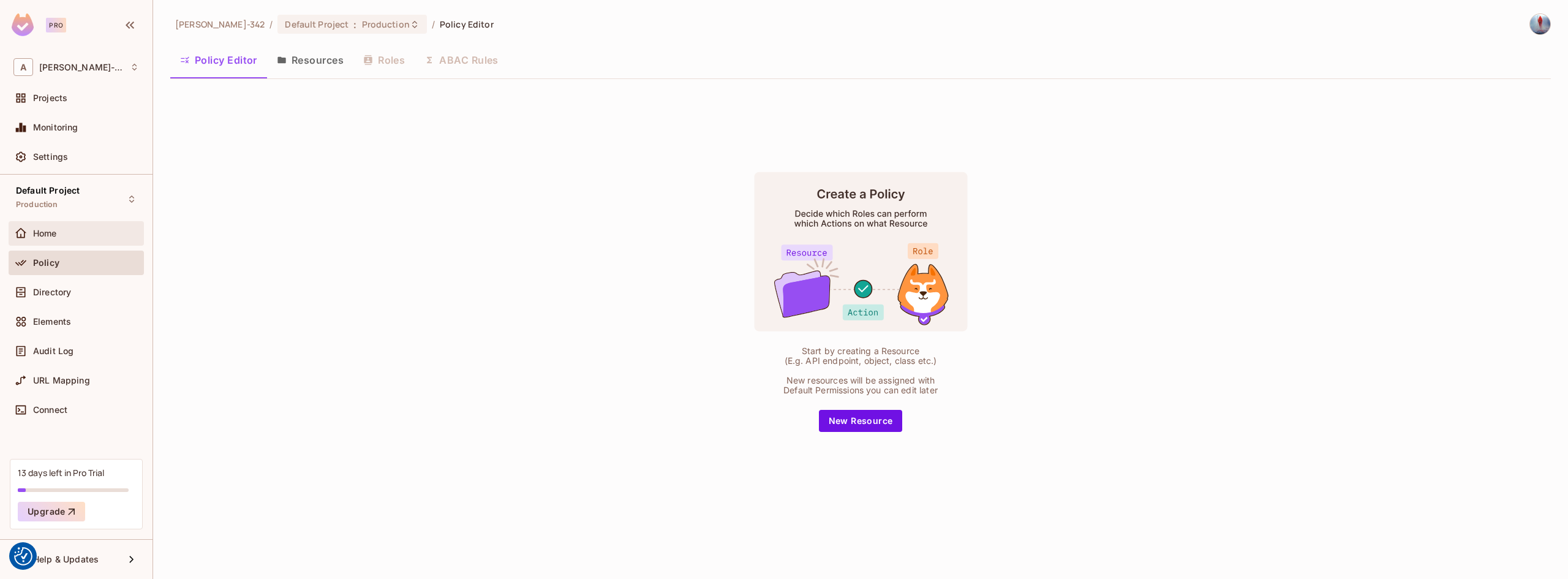
click at [101, 236] on div "Home" at bounding box center [86, 233] width 106 height 10
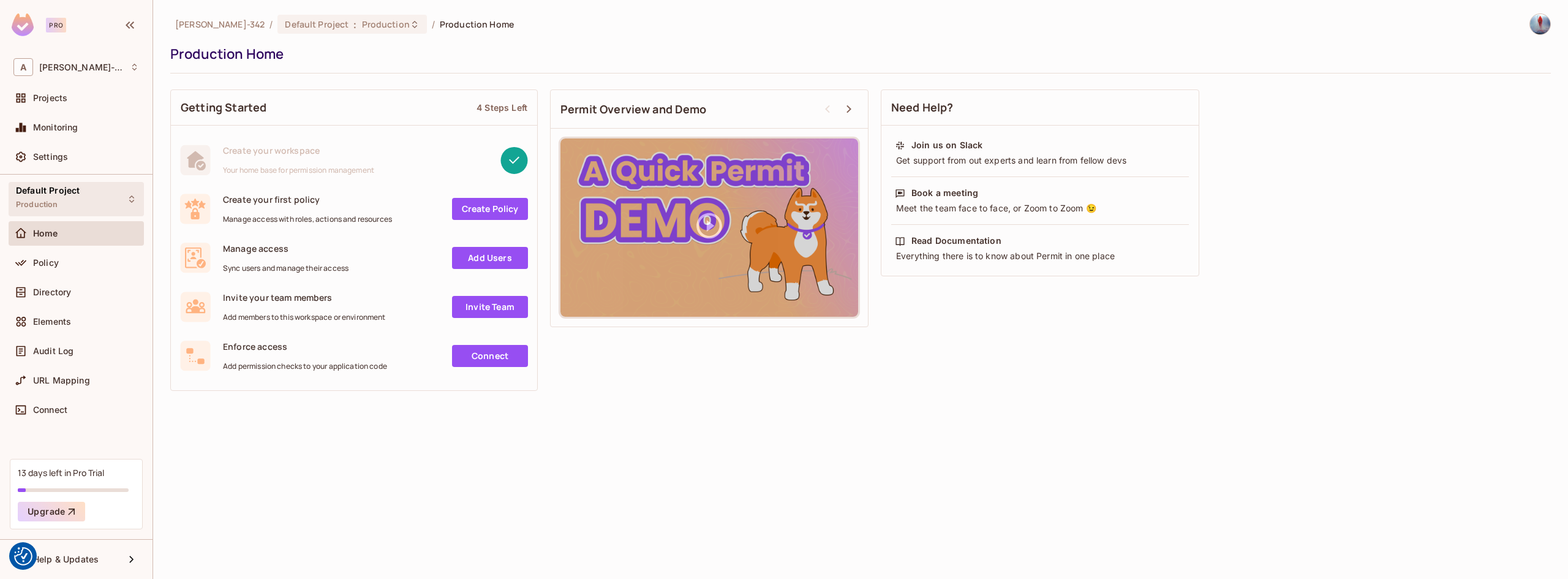
click at [102, 208] on div "Default Project Production" at bounding box center [76, 199] width 136 height 33
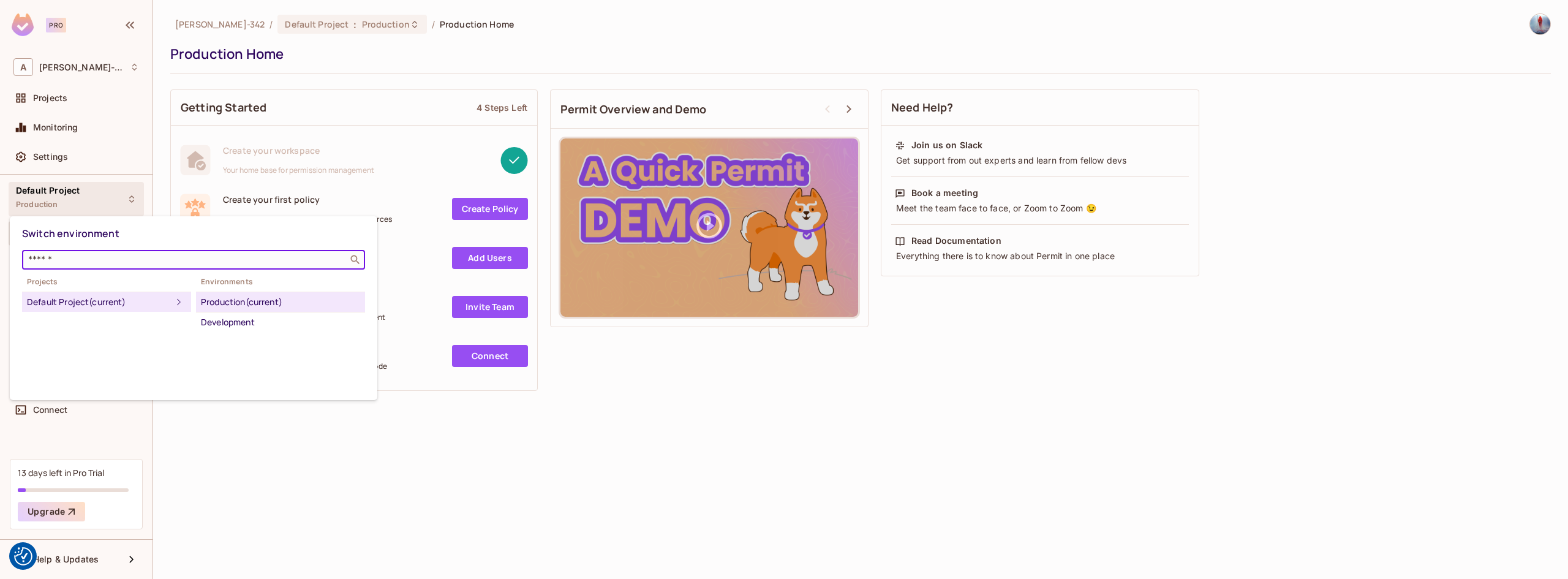
click at [88, 259] on input "text" at bounding box center [185, 260] width 319 height 12
click at [116, 302] on div "Default Project (current)" at bounding box center [99, 301] width 145 height 15
click at [256, 465] on div at bounding box center [784, 289] width 1568 height 579
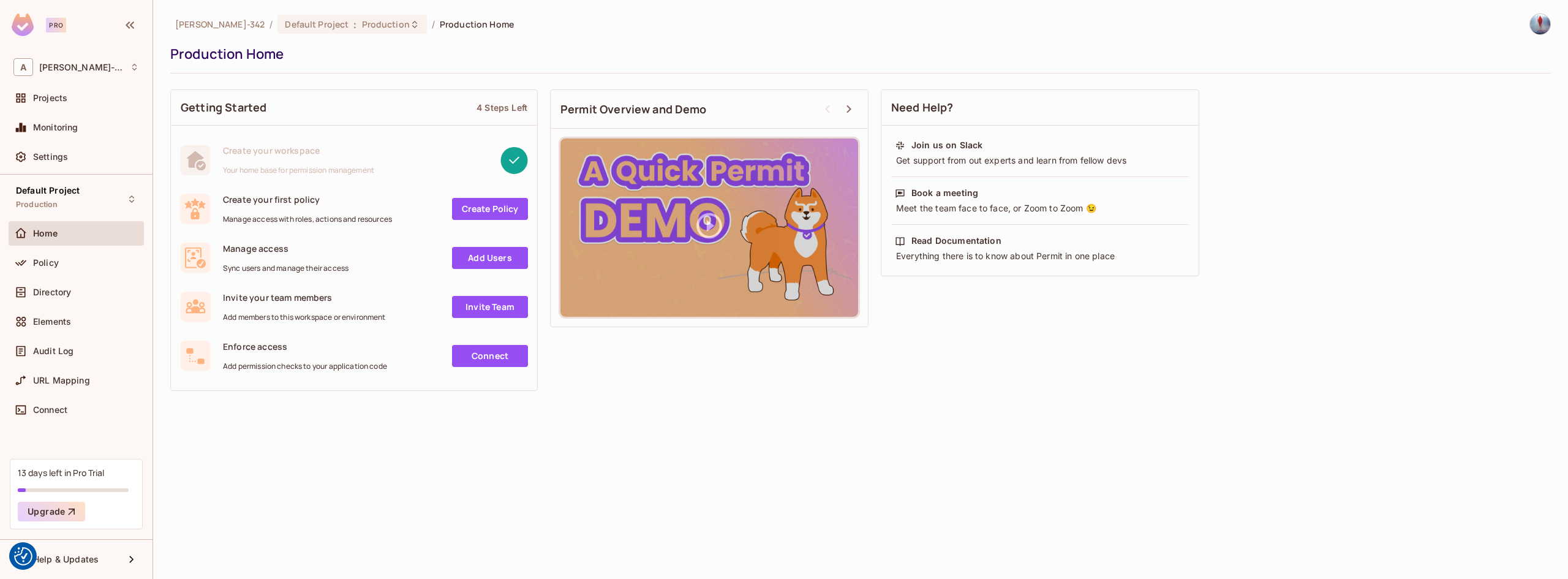
click at [99, 279] on div "Policy" at bounding box center [76, 265] width 136 height 30
click at [96, 266] on div "Policy" at bounding box center [86, 262] width 106 height 10
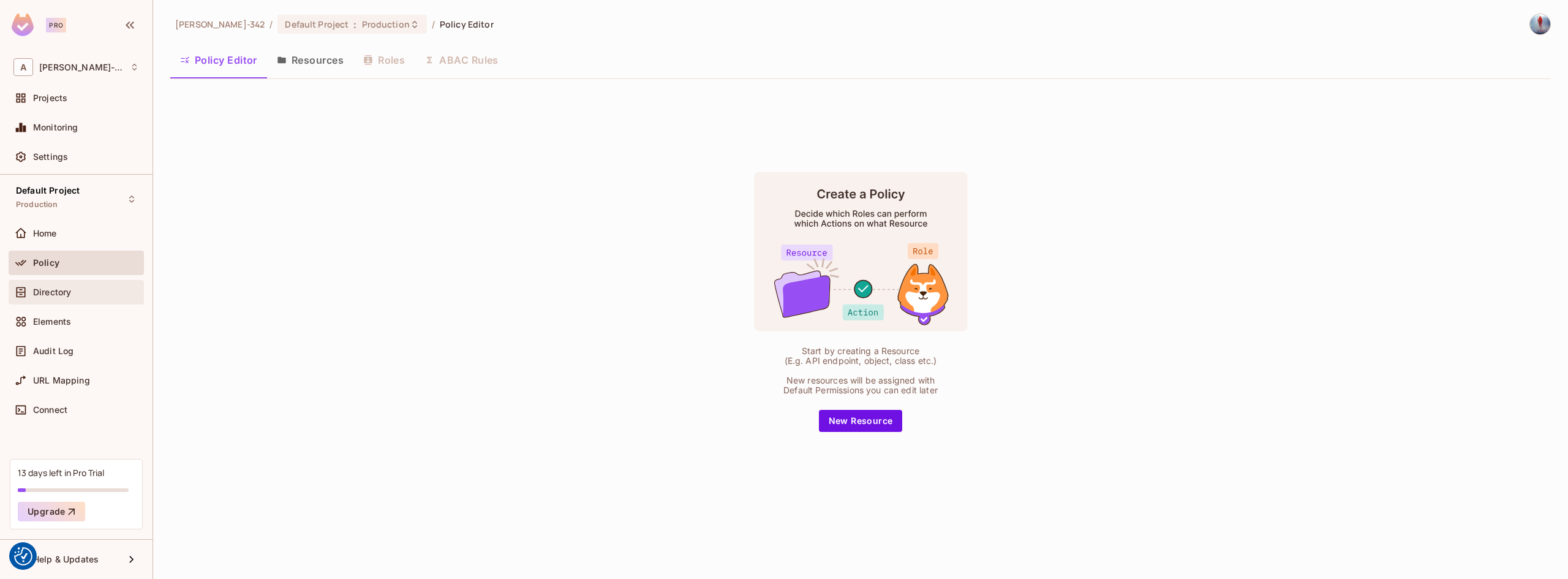
click at [87, 290] on div "Directory" at bounding box center [86, 292] width 106 height 10
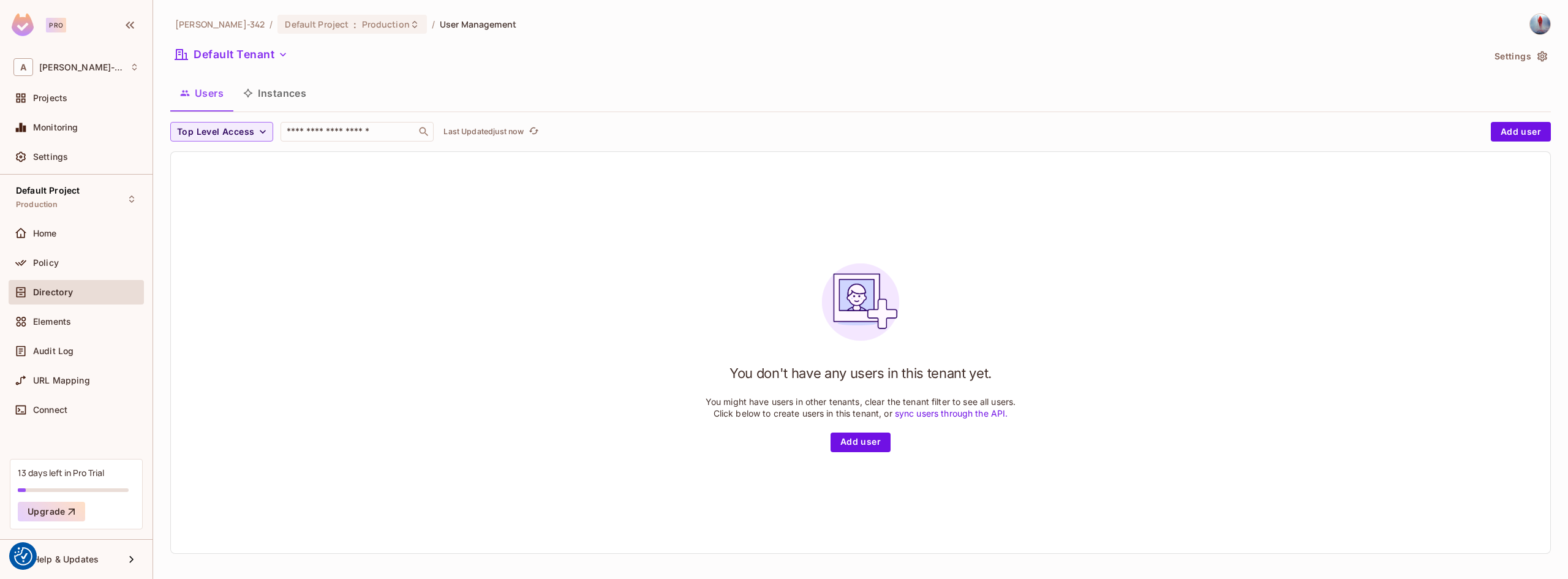
scroll to position [2, 0]
click at [81, 328] on div "Elements" at bounding box center [76, 321] width 136 height 25
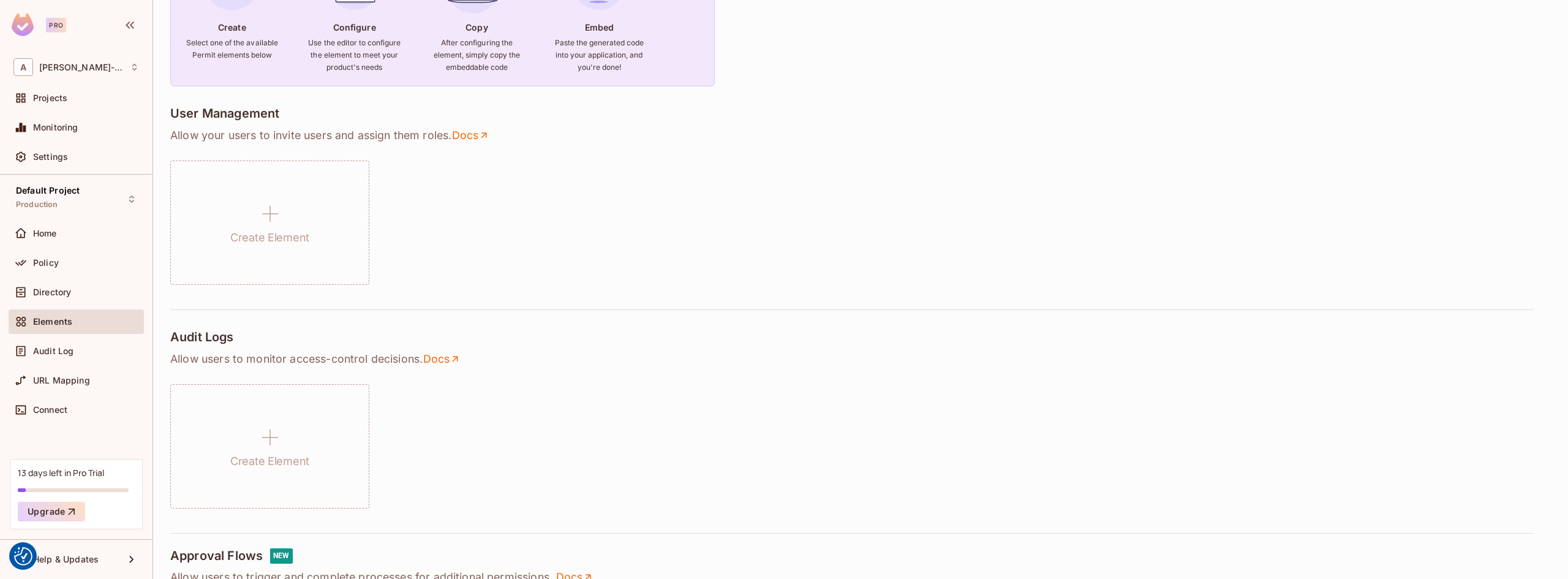
scroll to position [184, 0]
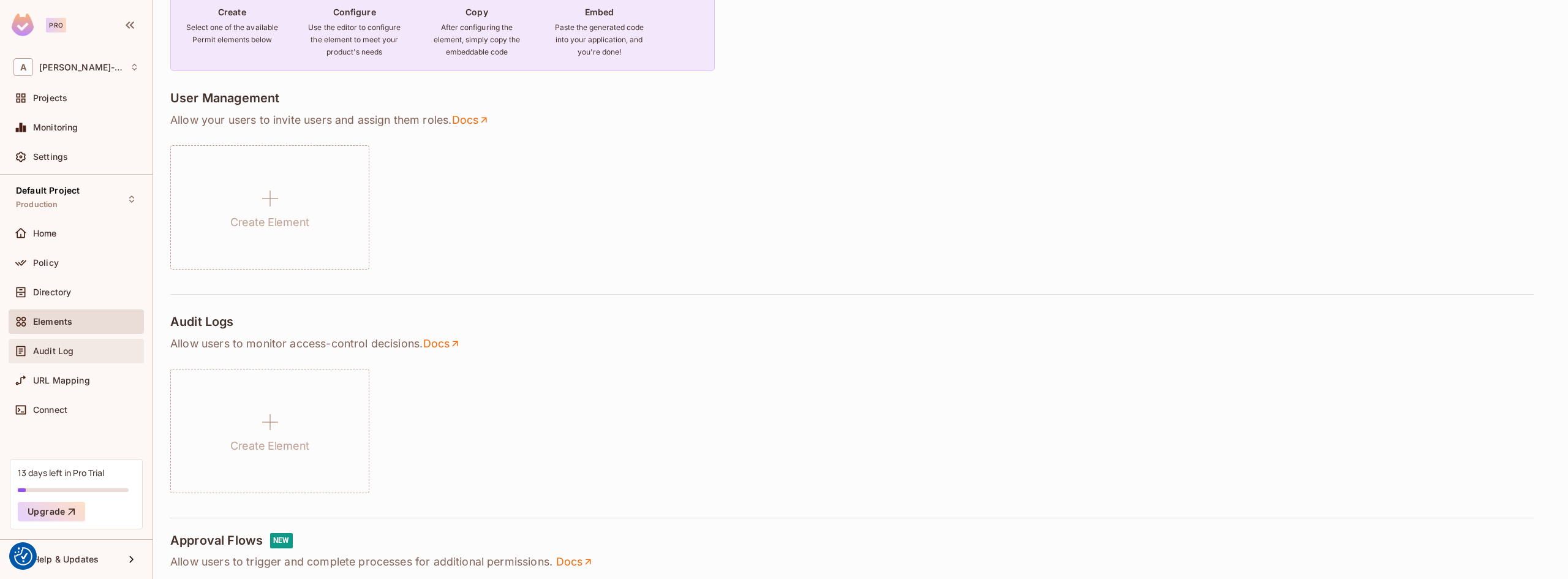
click at [91, 350] on div "Audit Log" at bounding box center [86, 350] width 106 height 10
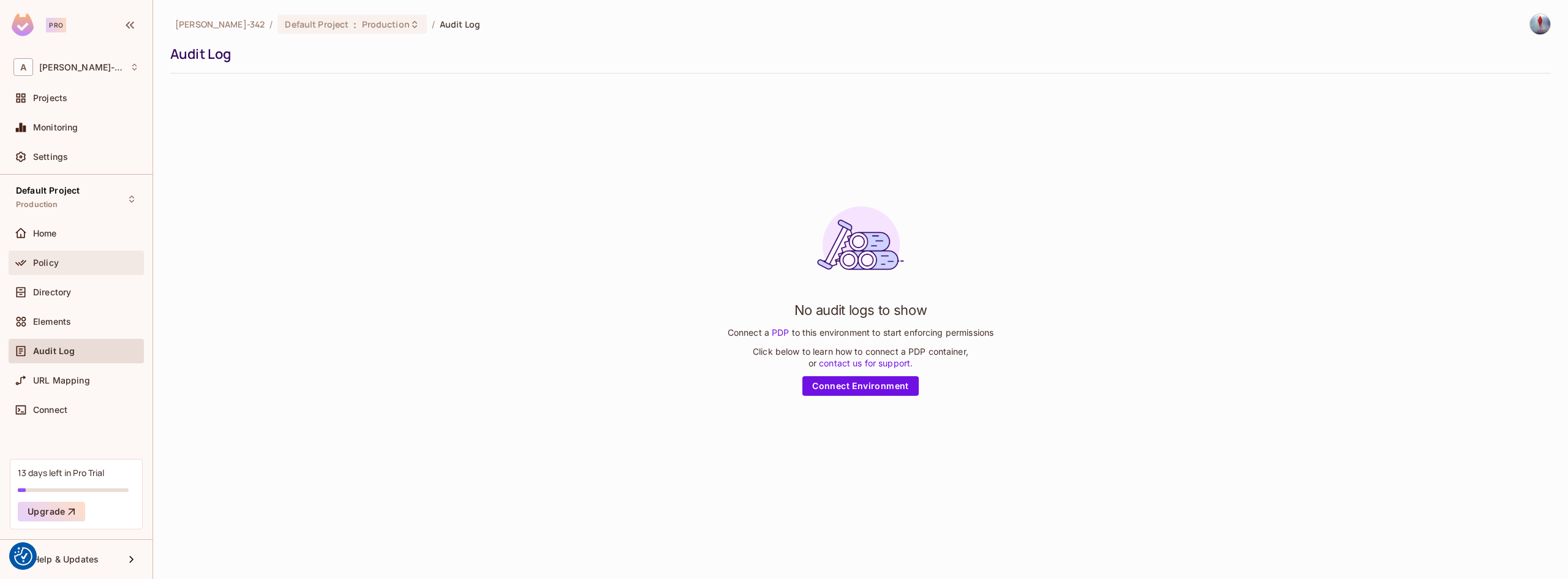
click at [78, 256] on div "Policy" at bounding box center [75, 263] width 125 height 15
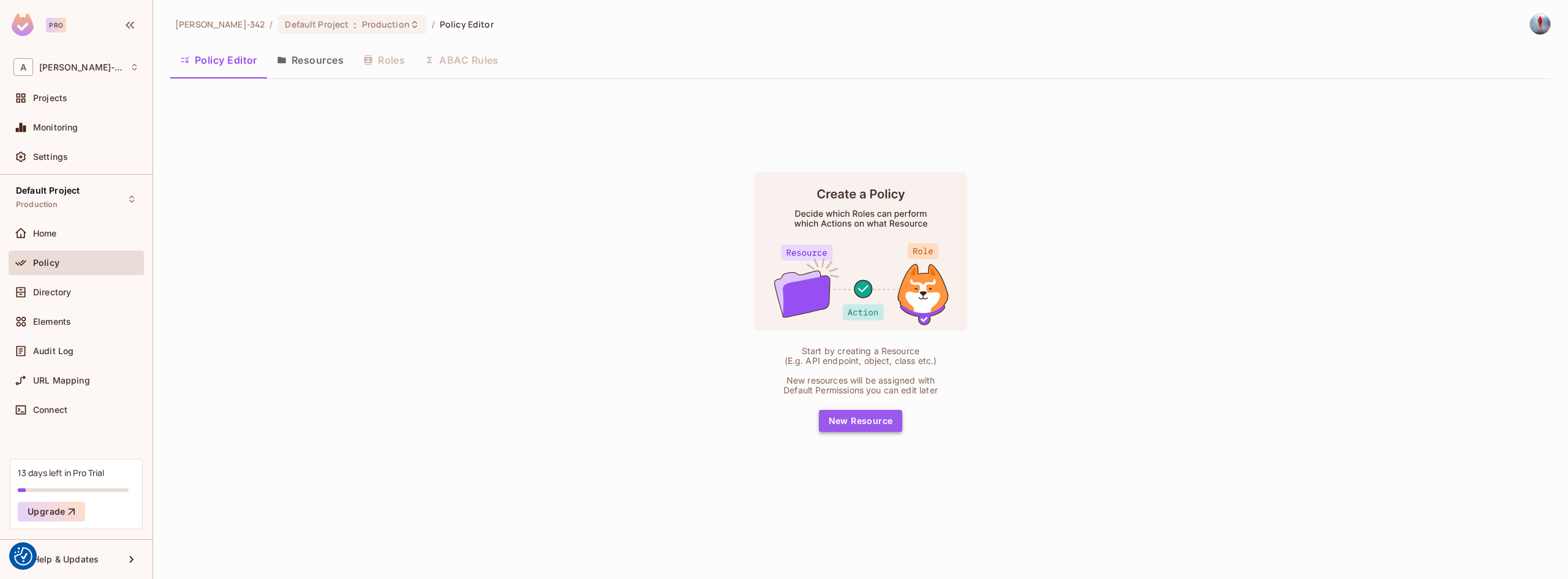
click at [866, 419] on button "New Resource" at bounding box center [861, 420] width 84 height 22
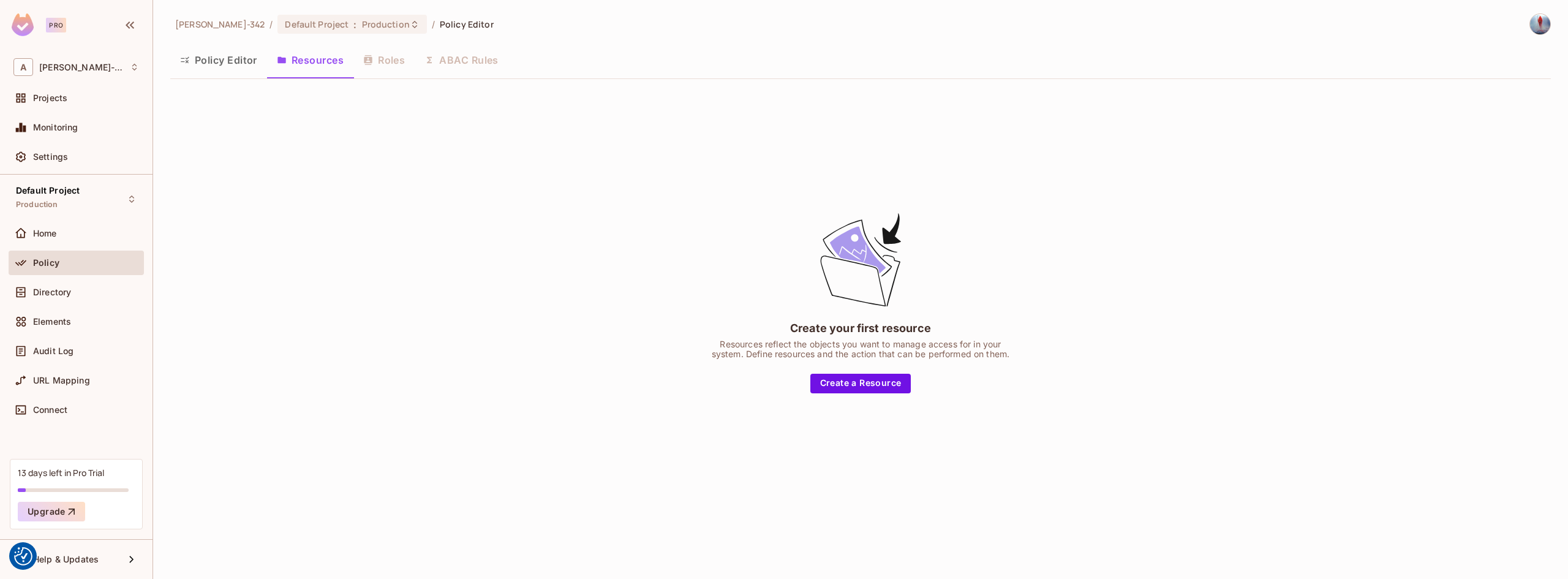
click at [394, 62] on div "Policy Editor Resources Roles ABAC Rules" at bounding box center [860, 60] width 1381 height 31
click at [879, 386] on button "Create a Resource" at bounding box center [860, 384] width 101 height 19
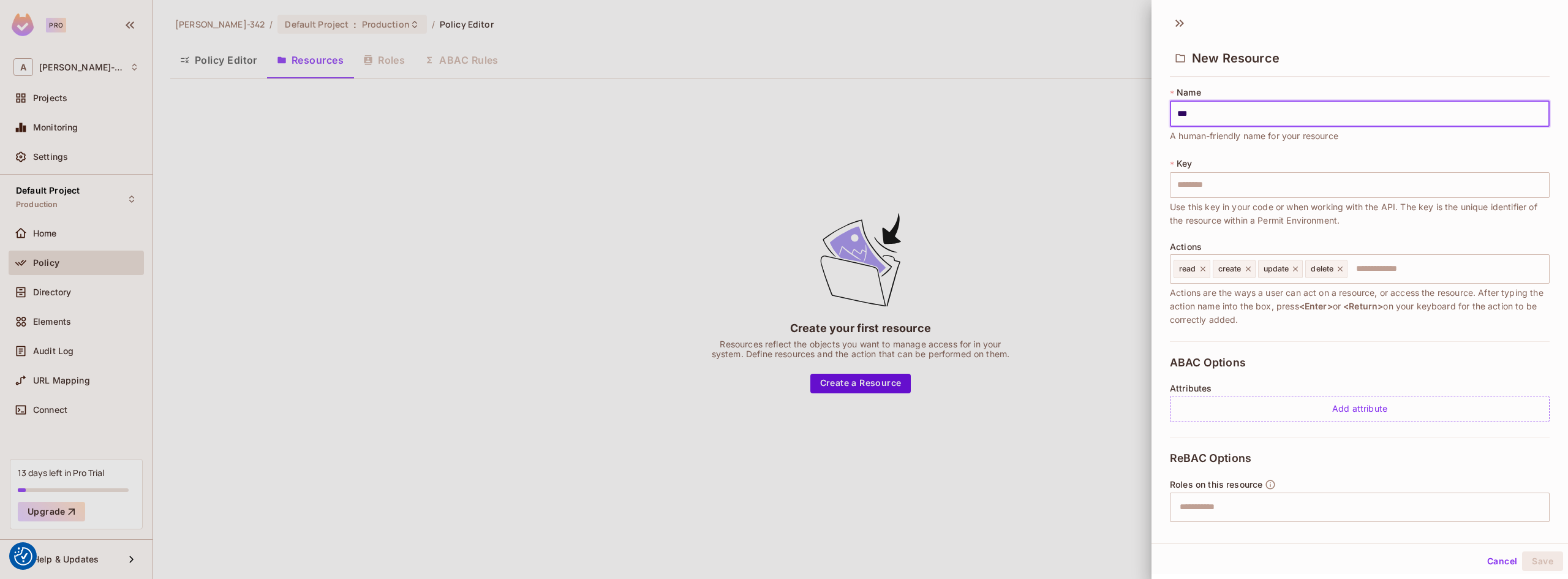
type input "****"
type input "**********"
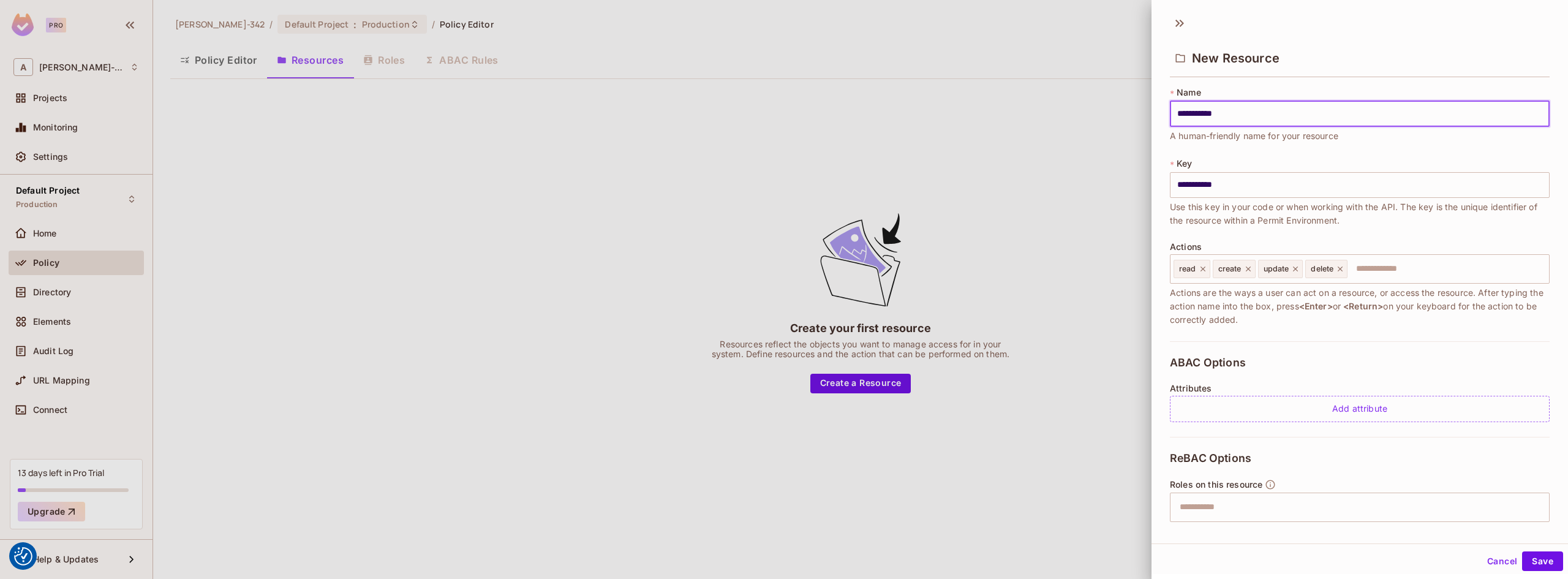
type input "**********"
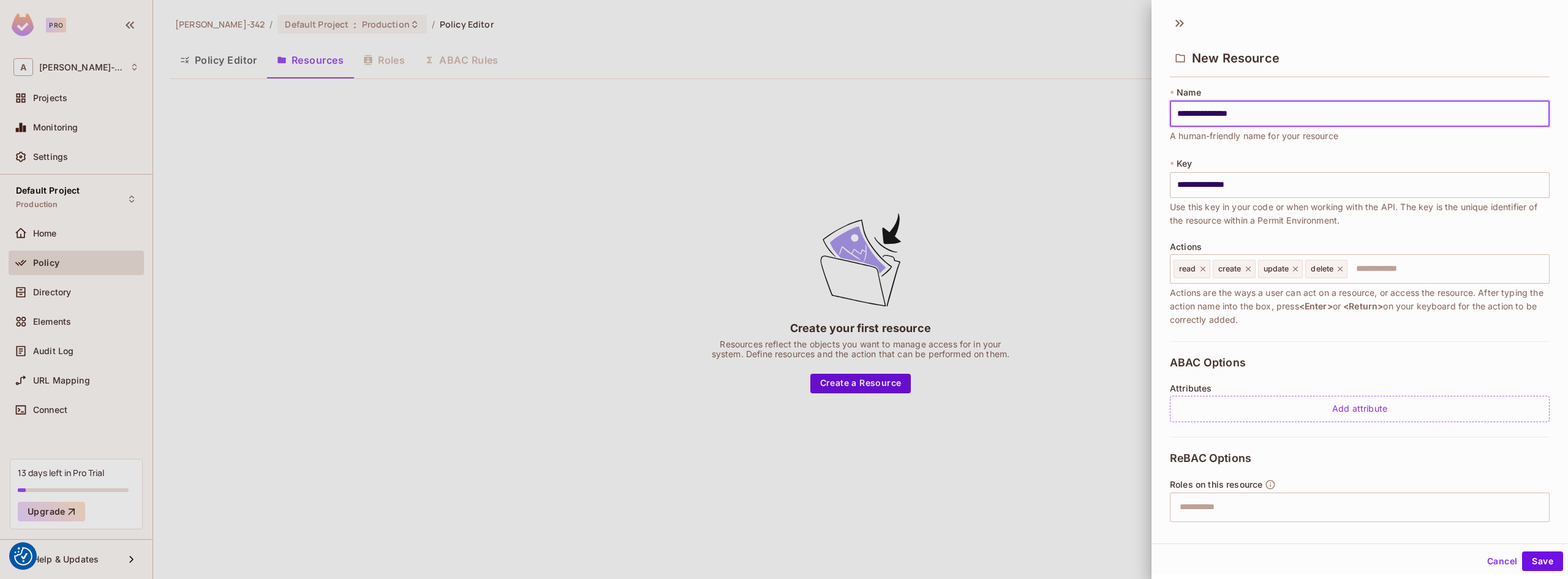
type input "**********"
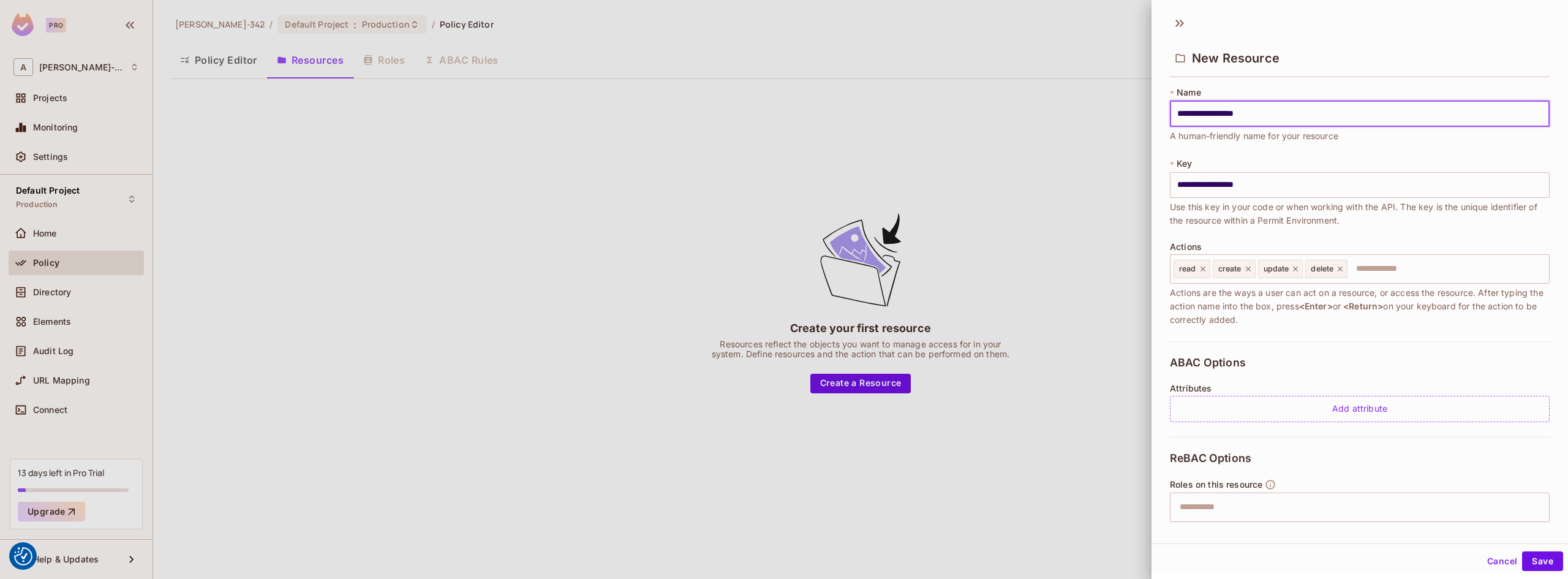
type input "**********"
click at [1255, 335] on div "**********" at bounding box center [1360, 214] width 380 height 255
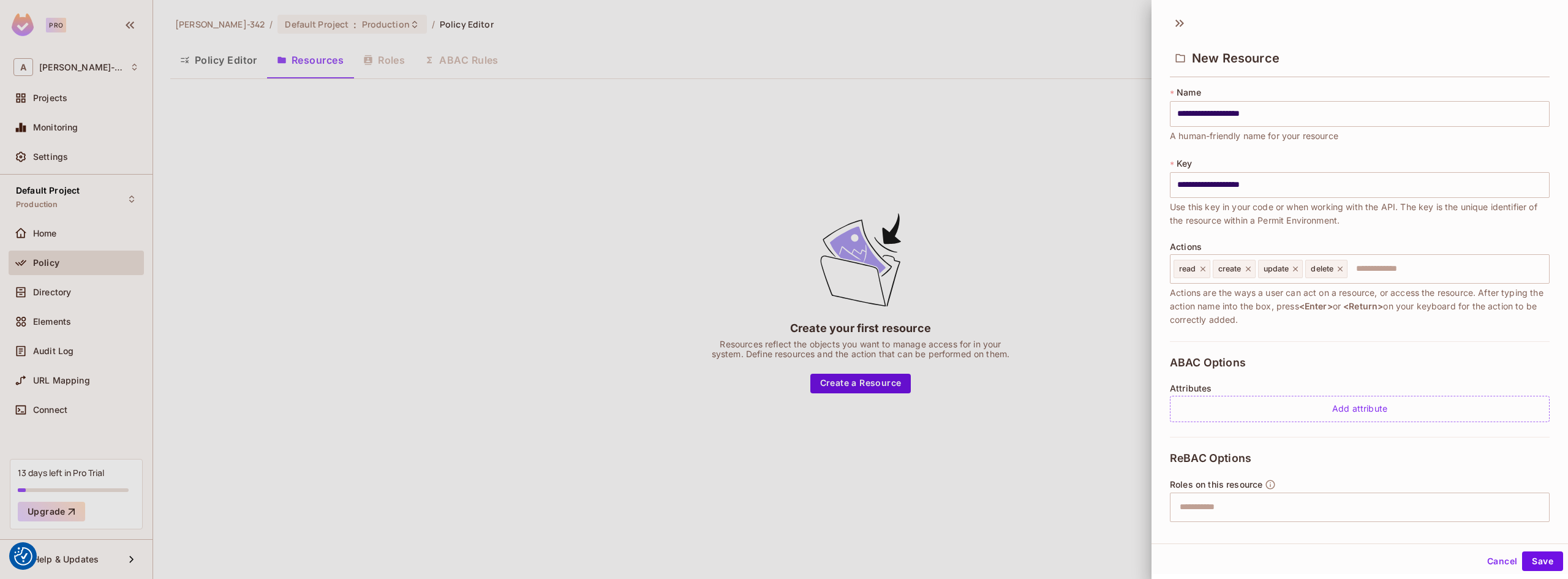
click at [1268, 327] on div "**********" at bounding box center [1360, 214] width 380 height 255
click at [1379, 269] on input "text" at bounding box center [1446, 269] width 195 height 25
drag, startPoint x: 1175, startPoint y: 270, endPoint x: 1169, endPoint y: 244, distance: 26.7
click at [1169, 244] on div "**********" at bounding box center [1360, 303] width 417 height 444
drag, startPoint x: 1169, startPoint y: 462, endPoint x: 1203, endPoint y: 462, distance: 34.0
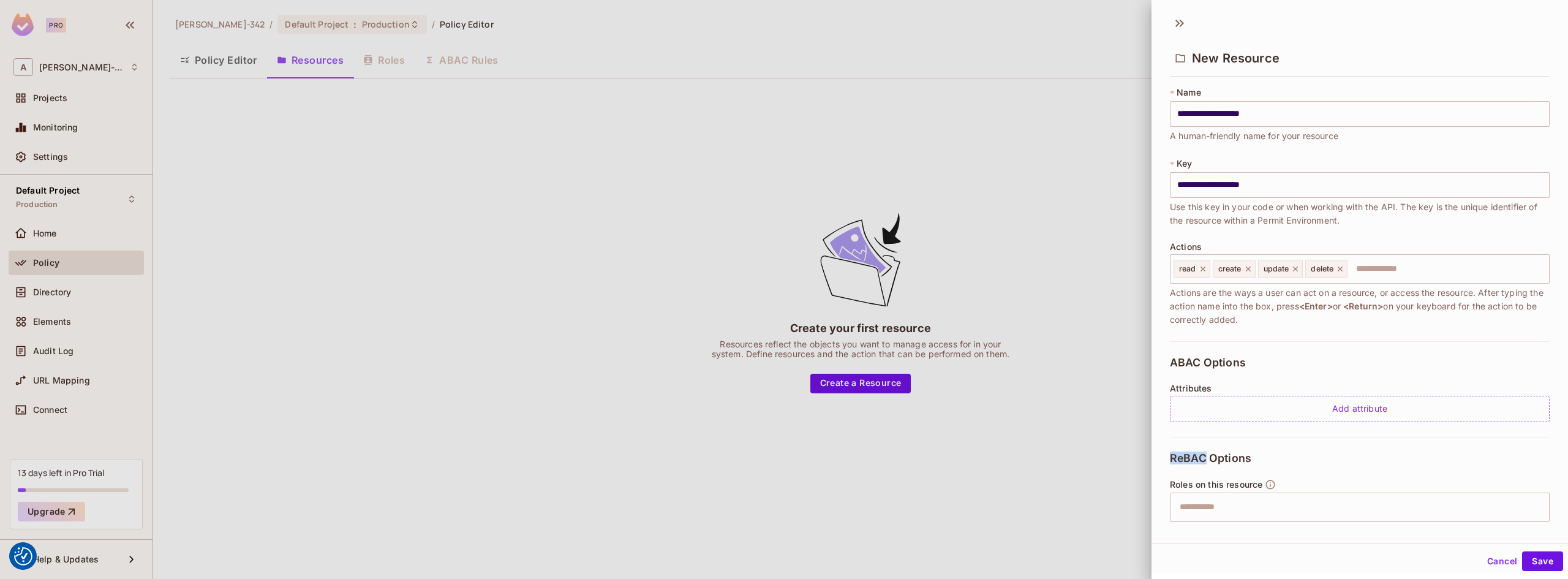
click at [1203, 462] on div "**********" at bounding box center [1360, 303] width 417 height 444
click at [1289, 462] on div "ReBAC Options Roles on this resource ​ After typing the role name into the box,…" at bounding box center [1360, 553] width 380 height 231
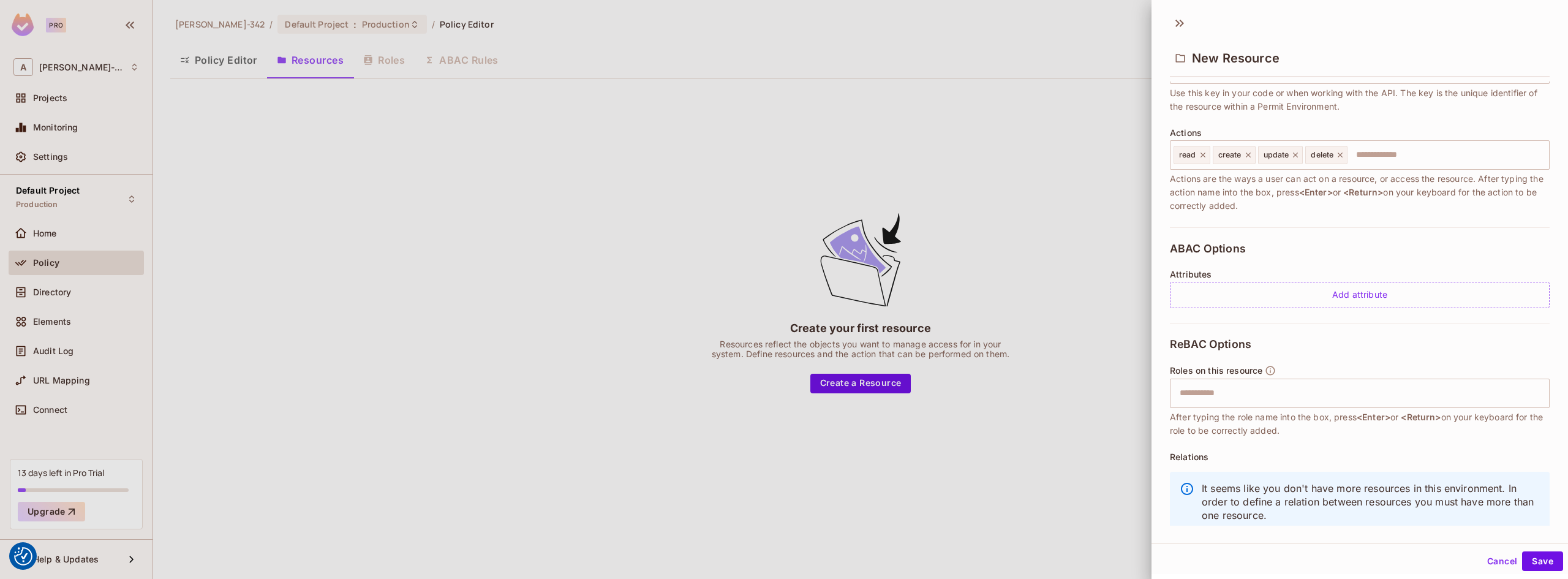
scroll to position [123, 0]
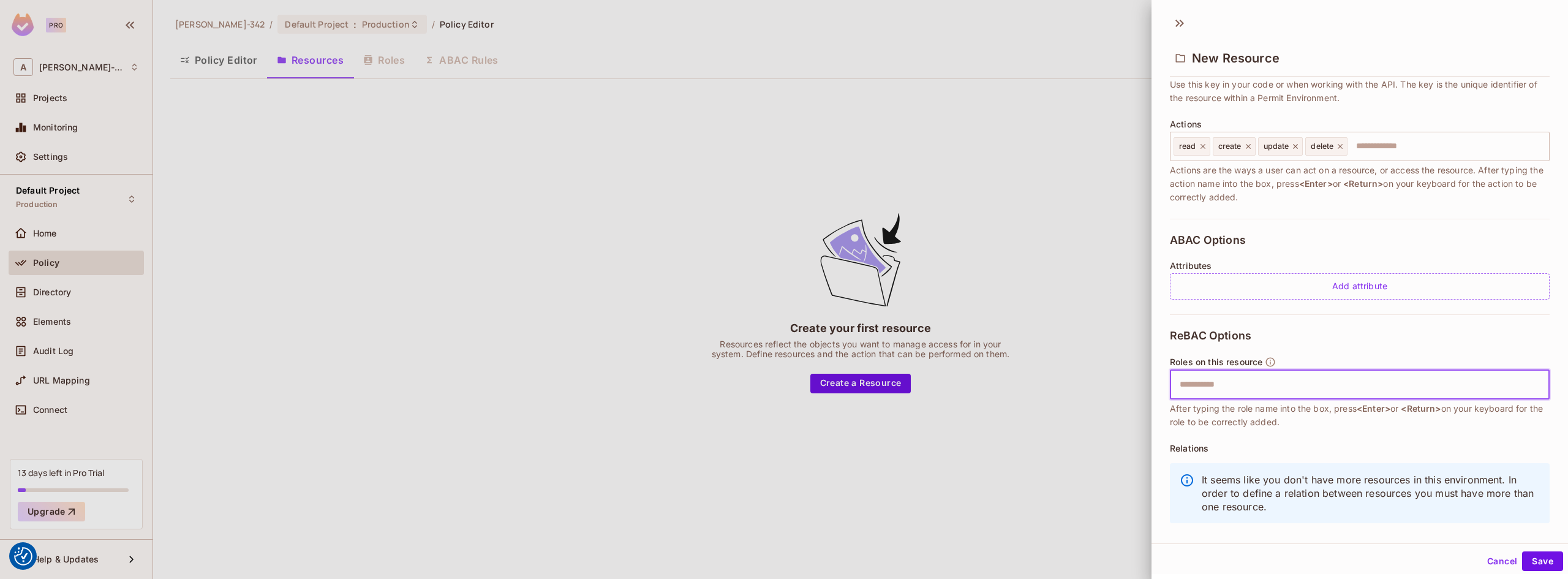
click at [1226, 396] on input "text" at bounding box center [1358, 385] width 371 height 25
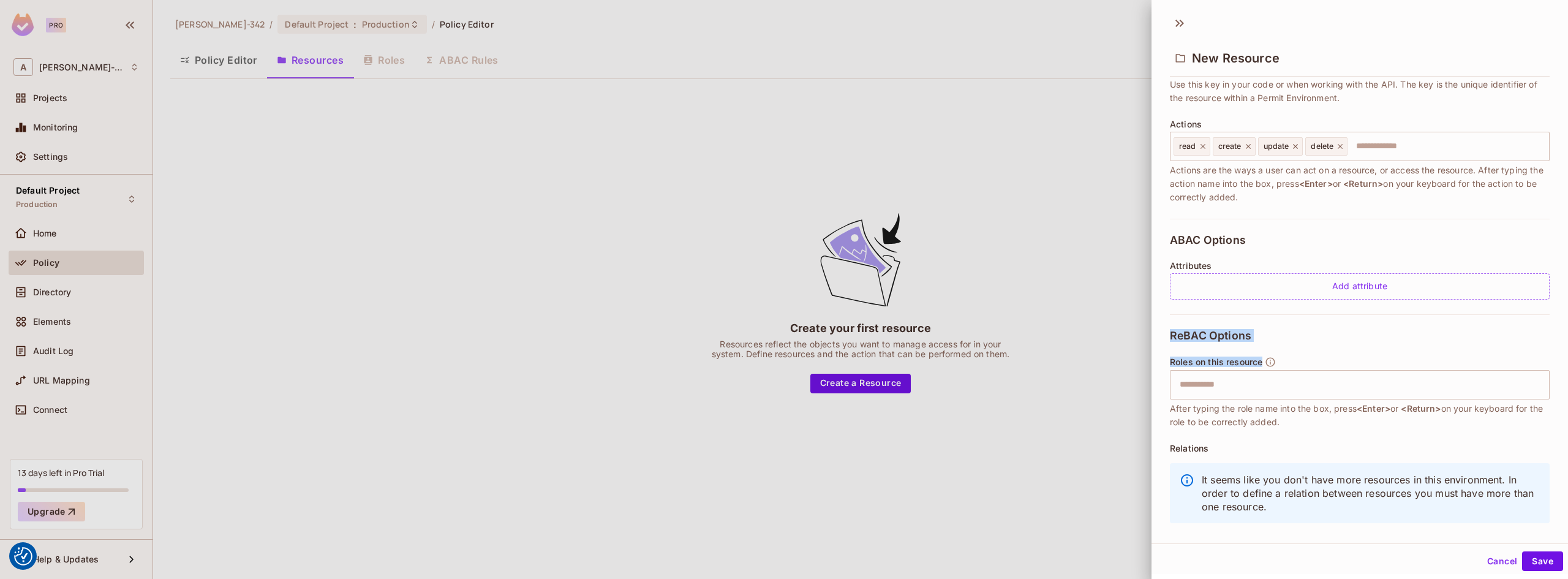
drag, startPoint x: 1155, startPoint y: 339, endPoint x: 1294, endPoint y: 335, distance: 139.1
click at [1288, 333] on div "**********" at bounding box center [1360, 303] width 417 height 444
click at [1334, 342] on div "ReBAC Options Roles on this resource ​ After typing the role name into the box,…" at bounding box center [1360, 430] width 380 height 231
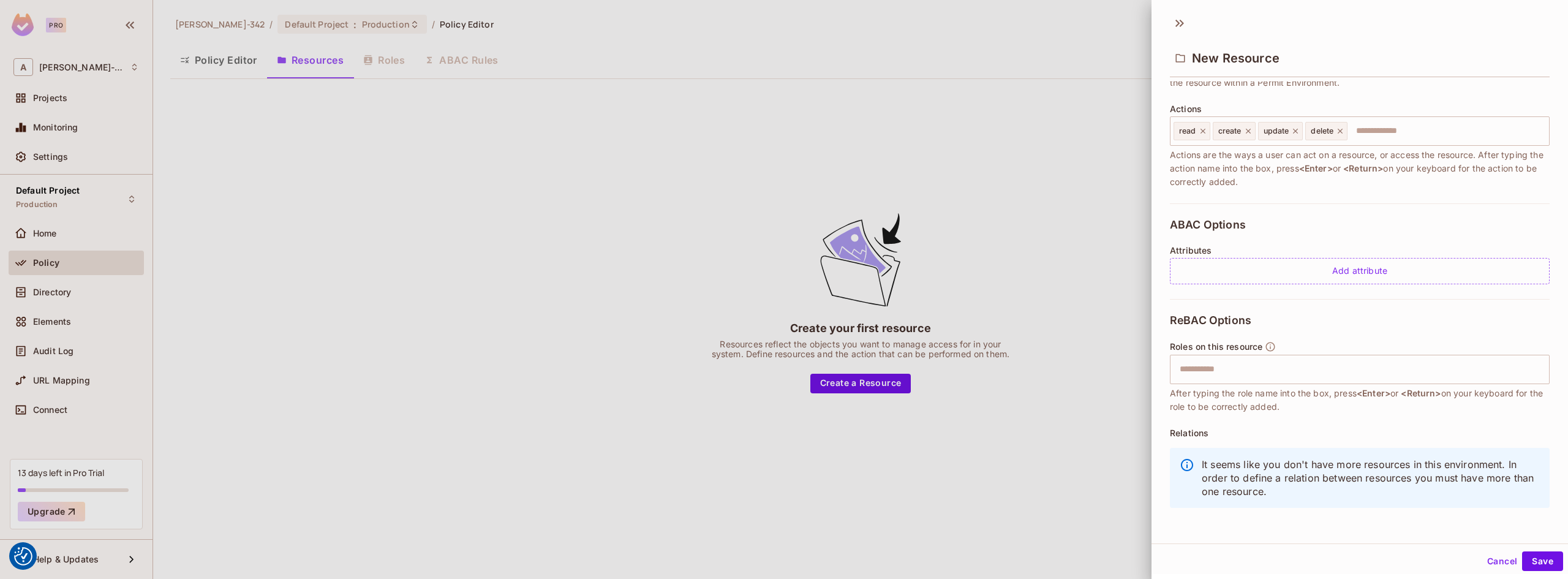
scroll to position [142, 0]
click at [1236, 388] on span "After typing the role name into the box, press <Enter> or <Return> on your keyb…" at bounding box center [1360, 395] width 380 height 27
click at [1246, 371] on input "text" at bounding box center [1358, 365] width 371 height 25
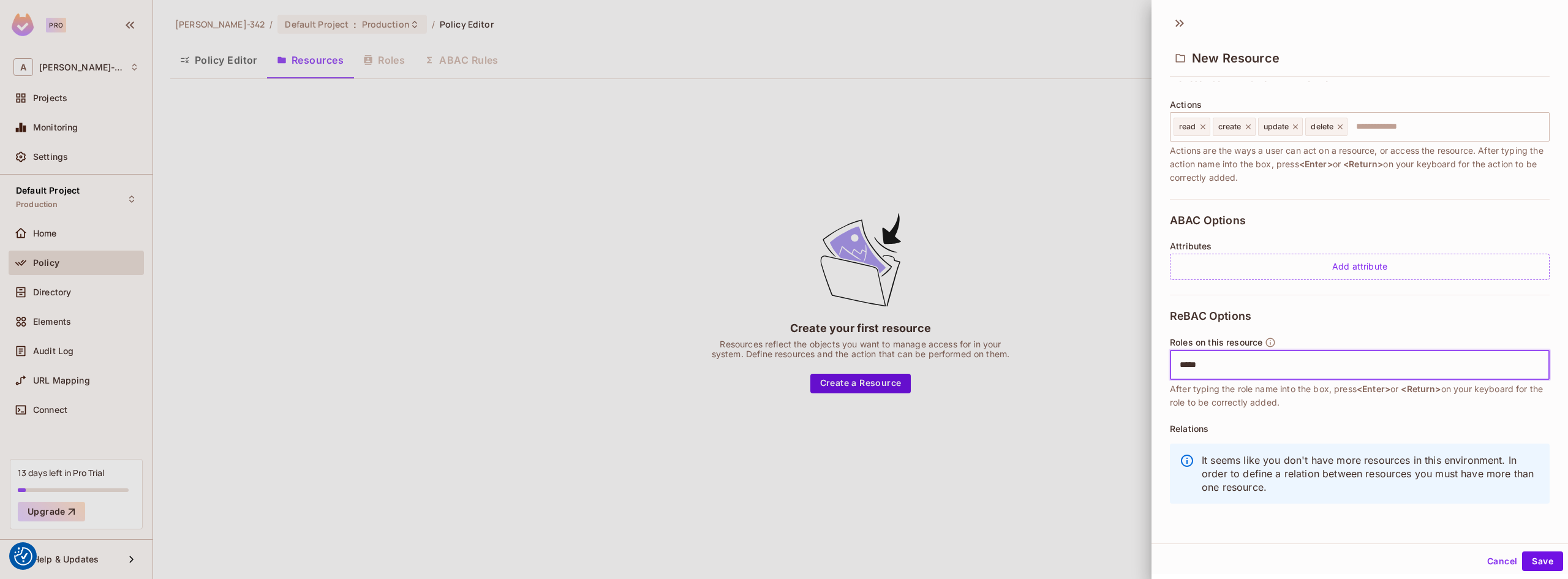
type input "******"
type input "****"
drag, startPoint x: 1181, startPoint y: 366, endPoint x: 1275, endPoint y: 366, distance: 94.0
click at [1275, 366] on div "asldakjslkjlkdajslkd # user" at bounding box center [1230, 364] width 113 height 18
